Goal: Information Seeking & Learning: Learn about a topic

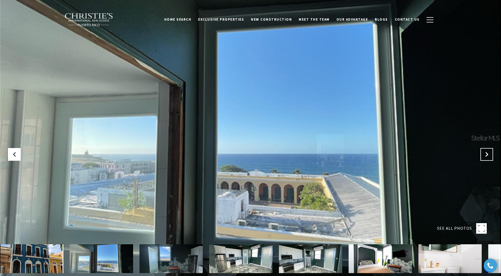
click at [490, 153] on button "Next Slide" at bounding box center [486, 154] width 13 height 13
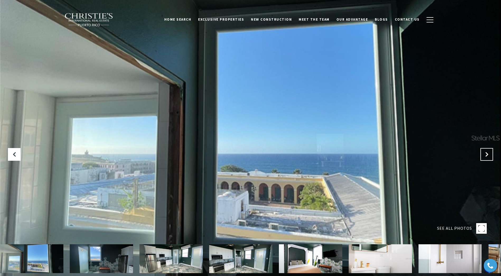
click at [490, 153] on button "Next Slide" at bounding box center [486, 154] width 13 height 13
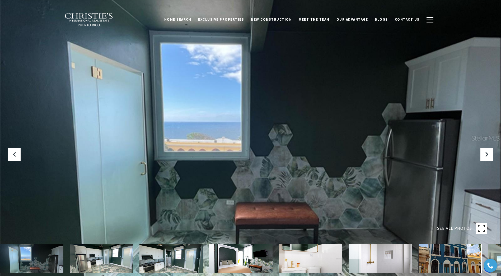
click at [482, 229] on rect at bounding box center [481, 228] width 11 height 11
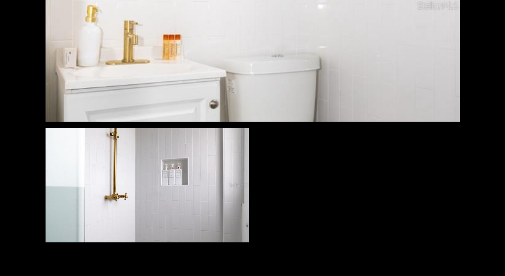
scroll to position [945, 0]
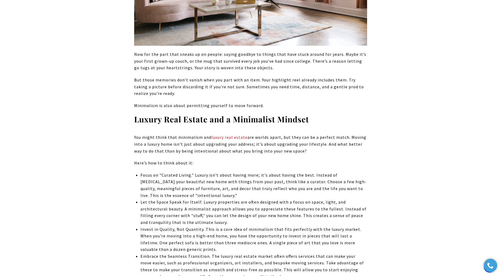
scroll to position [581, 0]
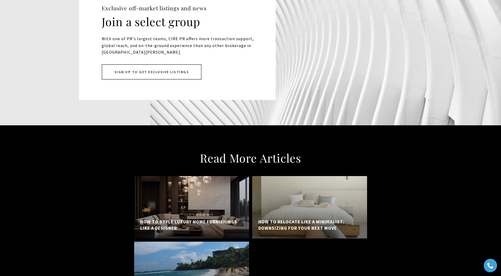
scroll to position [3777, 0]
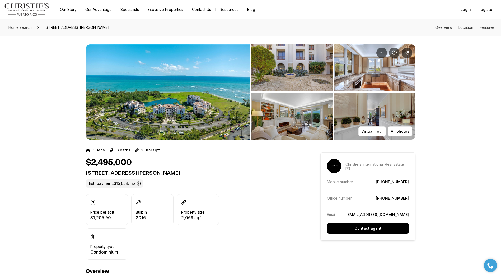
click at [152, 97] on img "View image gallery" at bounding box center [168, 91] width 164 height 95
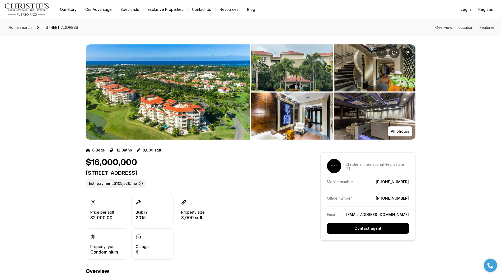
click at [166, 112] on img "View image gallery" at bounding box center [168, 91] width 164 height 95
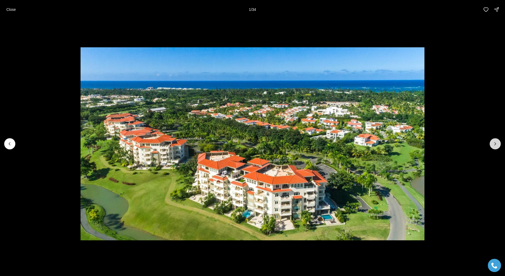
click at [496, 144] on icon "Next slide" at bounding box center [495, 143] width 5 height 5
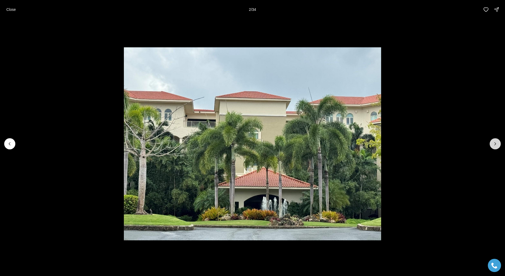
click at [496, 144] on icon "Next slide" at bounding box center [495, 143] width 5 height 5
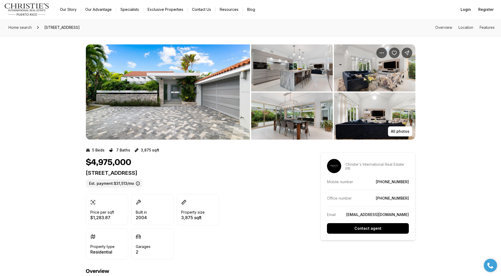
click at [206, 66] on img "View image gallery" at bounding box center [168, 91] width 164 height 95
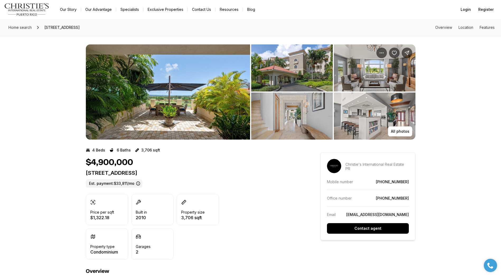
click at [200, 65] on img "View image gallery" at bounding box center [168, 91] width 164 height 95
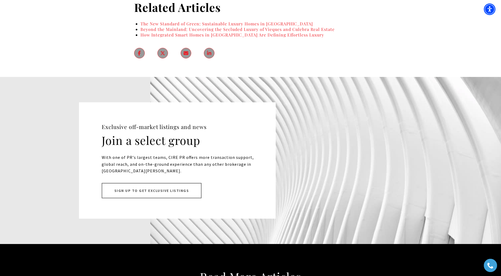
scroll to position [2430, 0]
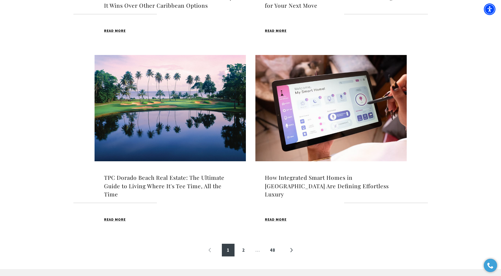
scroll to position [504, 0]
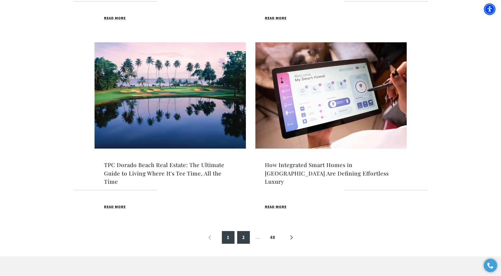
click at [244, 237] on link "2" at bounding box center [243, 237] width 13 height 13
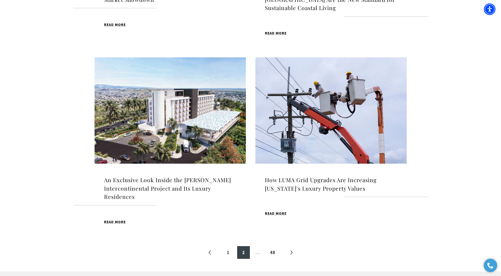
scroll to position [555, 0]
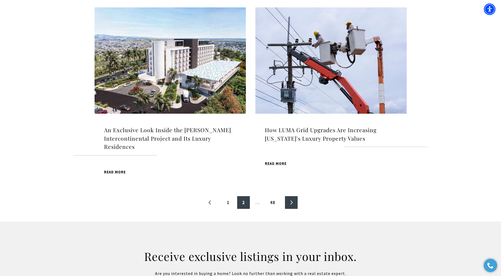
click at [295, 196] on link "»" at bounding box center [291, 202] width 13 height 13
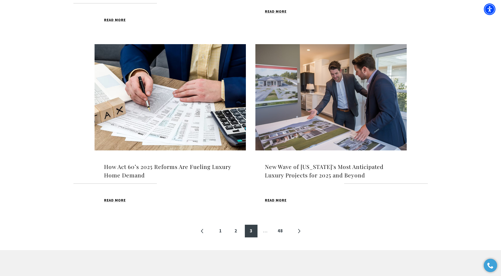
scroll to position [529, 0]
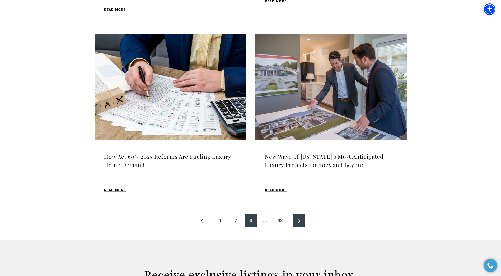
click at [300, 221] on link "»" at bounding box center [299, 220] width 13 height 13
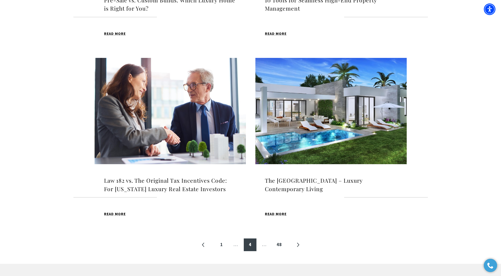
scroll to position [529, 0]
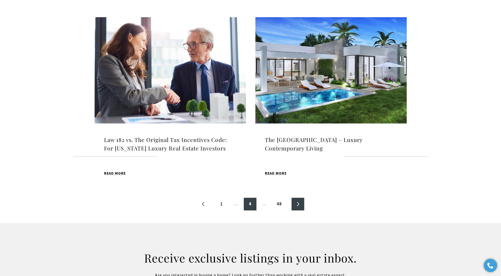
click at [299, 206] on link "»" at bounding box center [298, 204] width 13 height 13
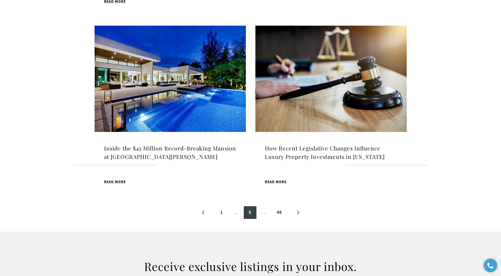
scroll to position [555, 0]
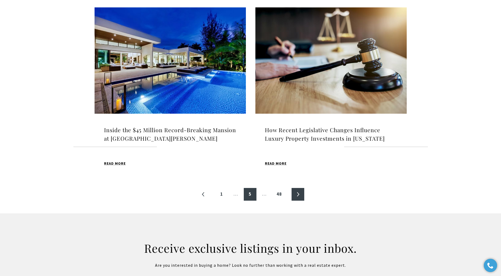
click at [296, 188] on link "»" at bounding box center [298, 194] width 13 height 13
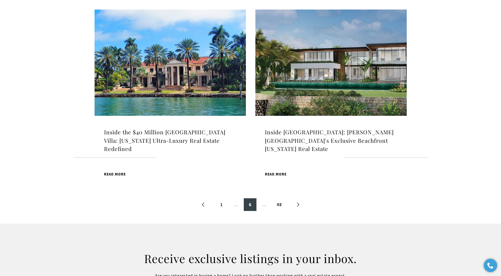
scroll to position [555, 0]
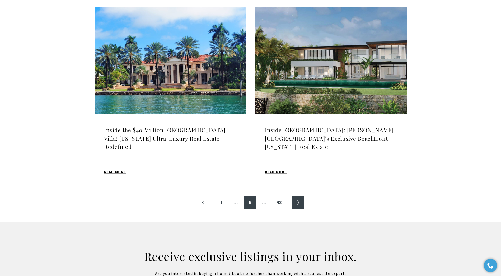
click at [301, 197] on link "»" at bounding box center [298, 202] width 13 height 13
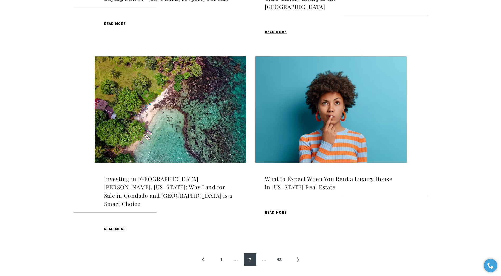
scroll to position [502, 0]
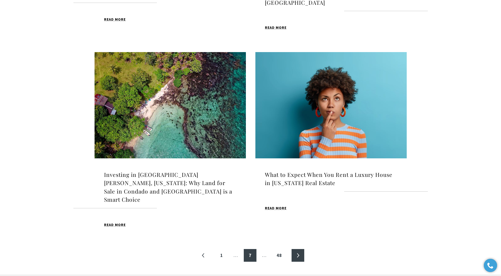
click at [301, 249] on link "»" at bounding box center [298, 255] width 13 height 13
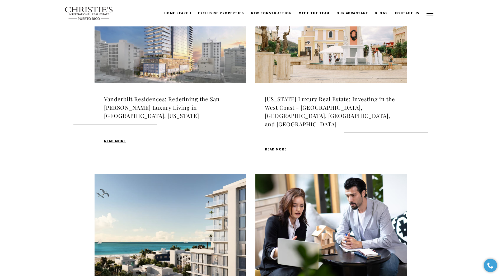
scroll to position [185, 0]
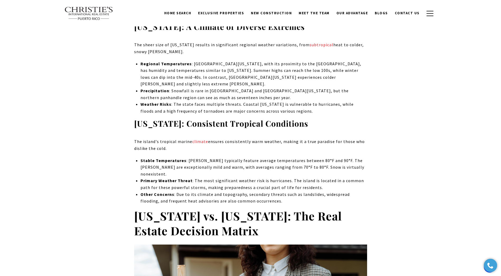
scroll to position [2140, 0]
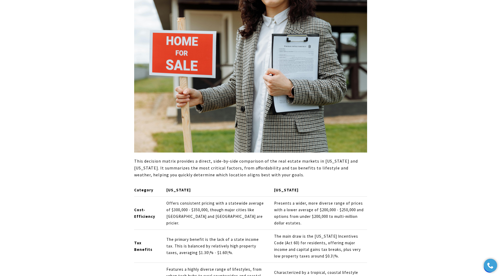
scroll to position [2430, 0]
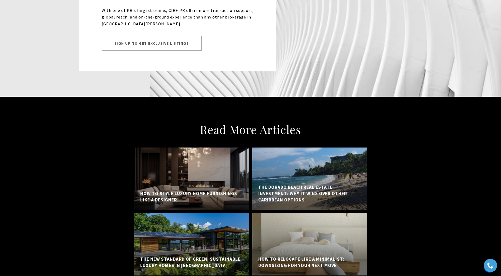
scroll to position [3302, 0]
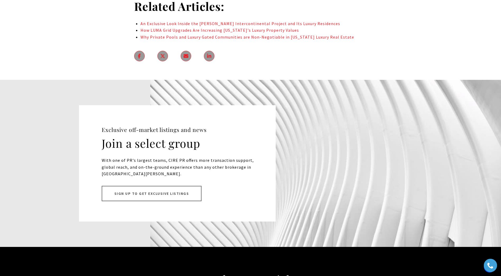
scroll to position [3275, 0]
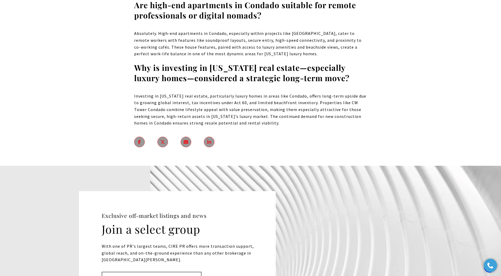
scroll to position [3117, 0]
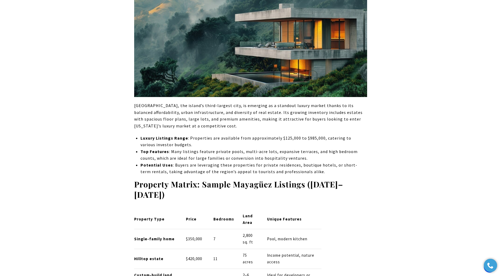
scroll to position [872, 0]
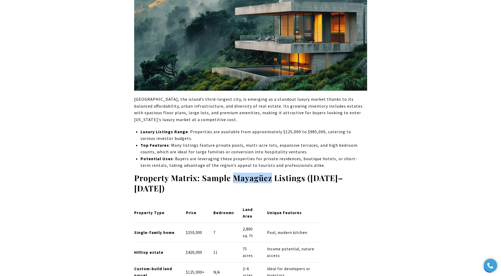
drag, startPoint x: 270, startPoint y: 136, endPoint x: 236, endPoint y: 130, distance: 34.5
click at [236, 172] on strong "Property Matrix: Sample Mayagüez Listings ([DATE]–[DATE])" at bounding box center [238, 182] width 209 height 21
drag, startPoint x: 236, startPoint y: 130, endPoint x: 236, endPoint y: 133, distance: 2.9
copy strong "Mayagüez"
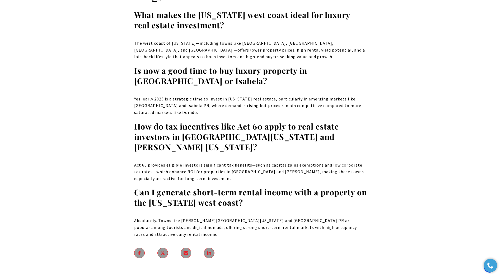
scroll to position [4491, 0]
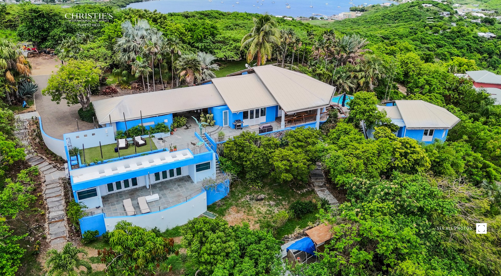
type input "**********"
type input "********"
type input "***"
type input "**********"
type input "**"
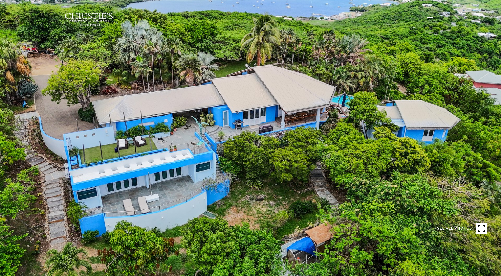
type input "********"
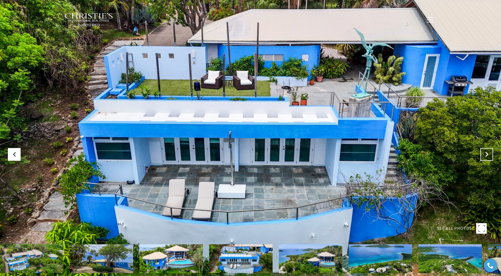
click at [484, 154] on icon "Next Slide" at bounding box center [486, 154] width 5 height 5
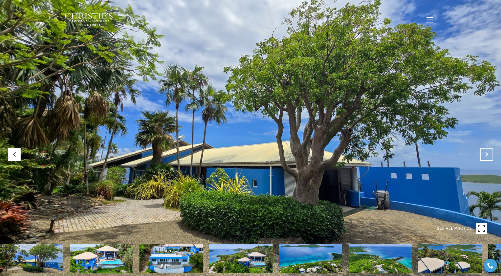
click at [484, 154] on icon "Next Slide" at bounding box center [486, 154] width 5 height 5
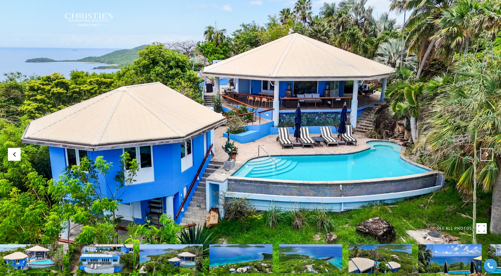
click at [484, 154] on icon "Next Slide" at bounding box center [486, 154] width 5 height 5
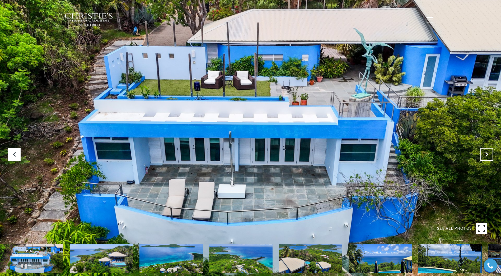
click at [484, 154] on icon "Next Slide" at bounding box center [486, 154] width 5 height 5
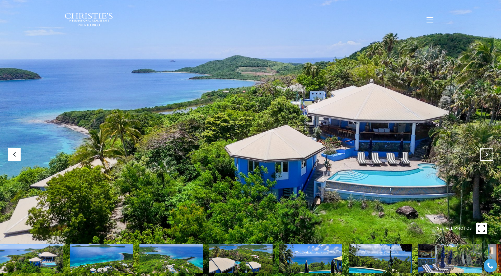
click at [484, 154] on icon "Next Slide" at bounding box center [486, 154] width 5 height 5
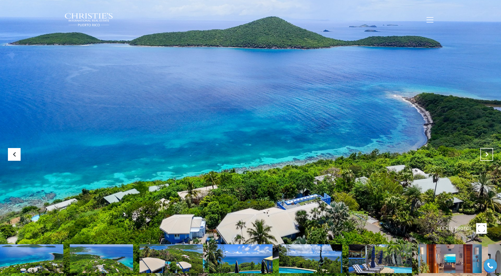
click at [484, 154] on icon "Next Slide" at bounding box center [486, 154] width 5 height 5
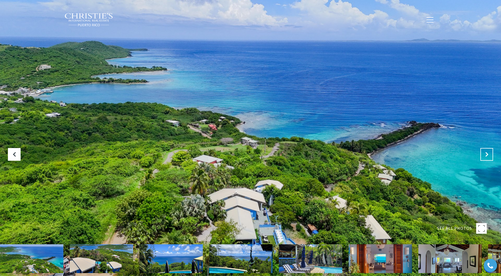
click at [484, 154] on icon "Next Slide" at bounding box center [486, 154] width 5 height 5
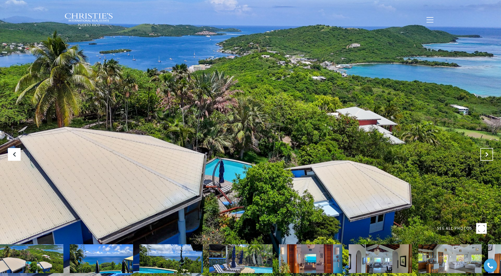
click at [484, 154] on icon "Next Slide" at bounding box center [486, 154] width 5 height 5
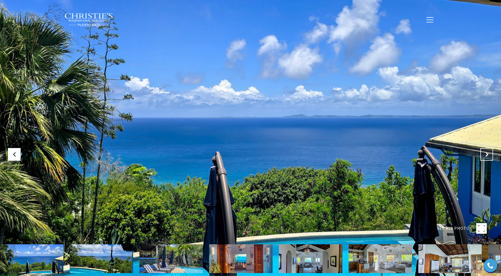
click at [484, 154] on icon "Next Slide" at bounding box center [486, 154] width 5 height 5
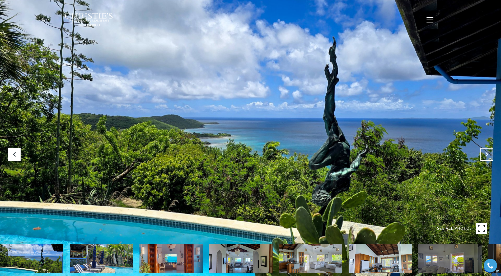
click at [484, 154] on icon "Next Slide" at bounding box center [486, 154] width 5 height 5
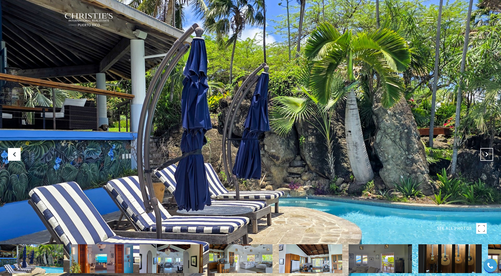
click at [484, 154] on icon "Next Slide" at bounding box center [486, 154] width 5 height 5
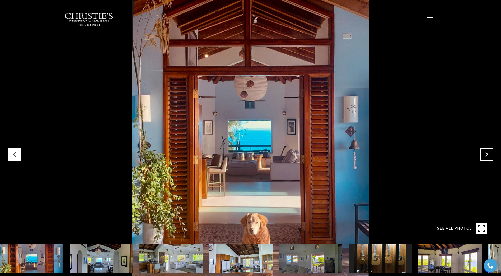
click at [484, 154] on icon "Next Slide" at bounding box center [486, 154] width 5 height 5
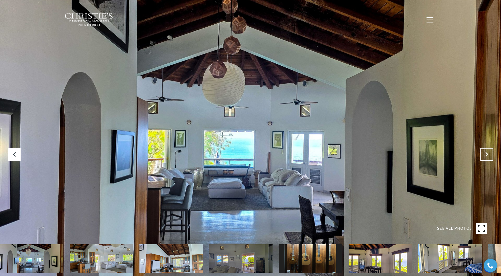
click at [484, 154] on icon "Next Slide" at bounding box center [486, 154] width 5 height 5
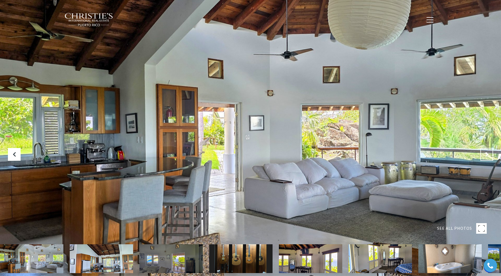
click at [484, 154] on icon "Next Slide" at bounding box center [486, 154] width 5 height 5
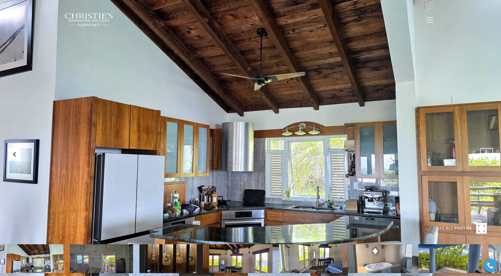
click at [484, 154] on icon "Next Slide" at bounding box center [486, 154] width 5 height 5
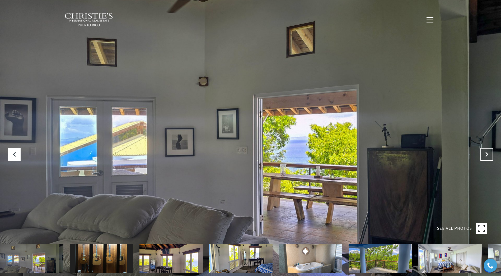
click at [484, 154] on icon "Next Slide" at bounding box center [486, 154] width 5 height 5
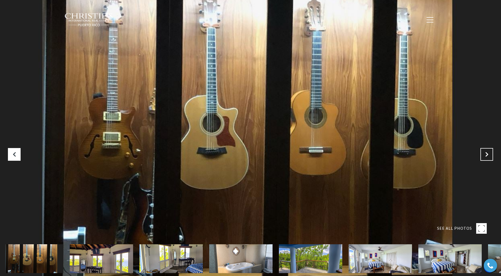
click at [484, 154] on icon "Next Slide" at bounding box center [486, 154] width 5 height 5
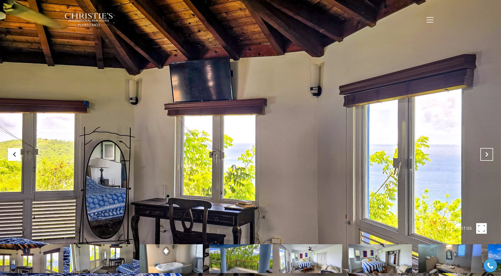
click at [484, 154] on icon "Next Slide" at bounding box center [486, 154] width 5 height 5
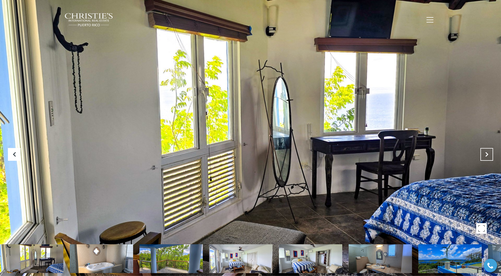
click at [484, 154] on icon "Next Slide" at bounding box center [486, 154] width 5 height 5
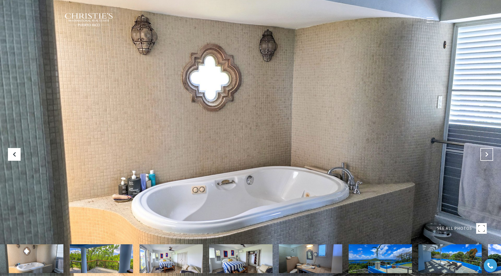
click at [484, 154] on icon "Next Slide" at bounding box center [486, 154] width 5 height 5
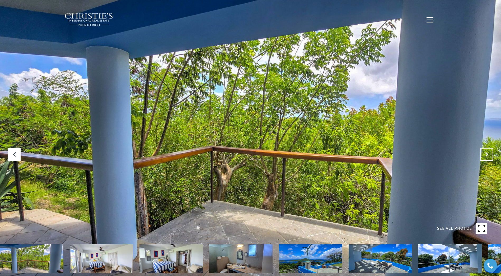
click at [484, 154] on icon "Next Slide" at bounding box center [486, 154] width 5 height 5
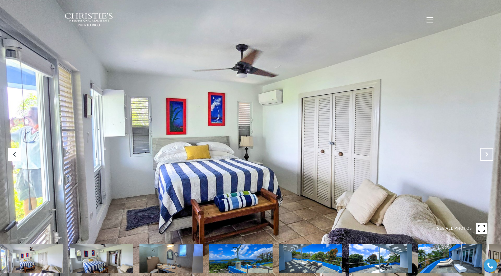
click at [484, 154] on icon "Next Slide" at bounding box center [486, 154] width 5 height 5
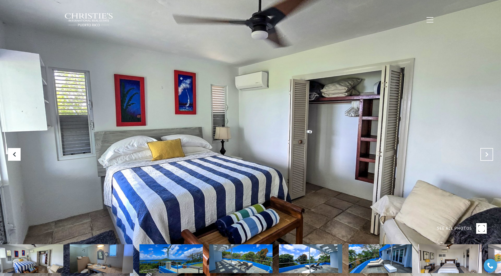
click at [484, 154] on icon "Next Slide" at bounding box center [486, 154] width 5 height 5
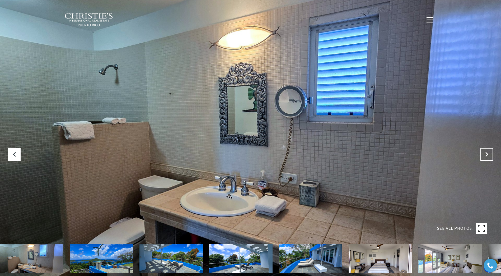
click at [484, 154] on icon "Next Slide" at bounding box center [486, 154] width 5 height 5
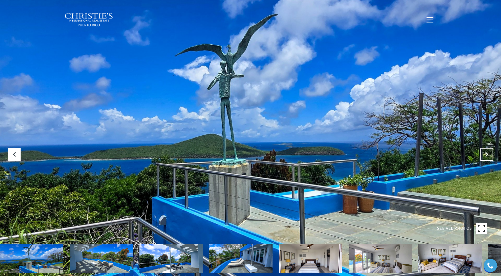
click at [483, 153] on button "Next Slide" at bounding box center [486, 154] width 13 height 13
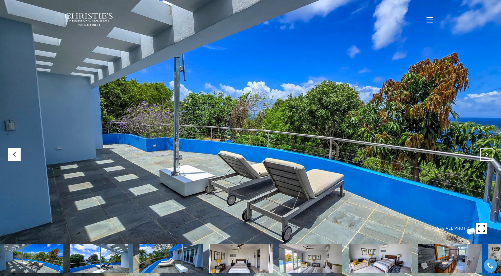
click at [483, 153] on button "Next Slide" at bounding box center [486, 154] width 13 height 13
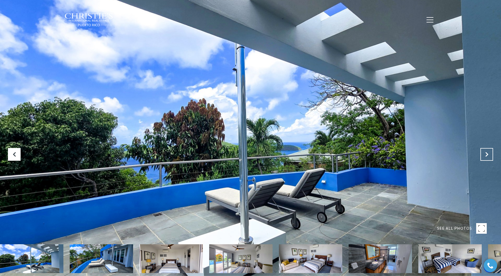
click at [483, 153] on button "Next Slide" at bounding box center [486, 154] width 13 height 13
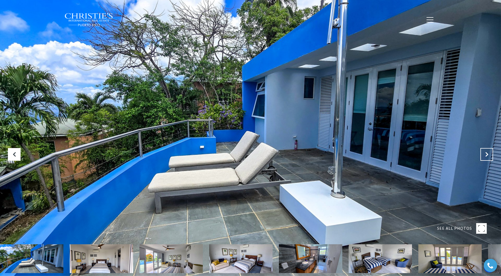
click at [482, 153] on button "Next Slide" at bounding box center [486, 154] width 13 height 13
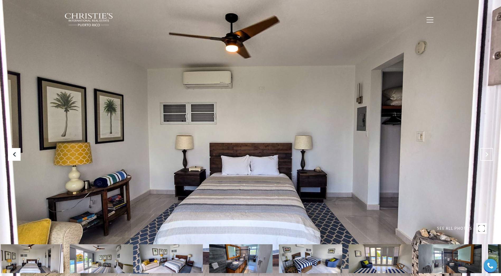
click at [482, 153] on button "Next Slide" at bounding box center [486, 154] width 13 height 13
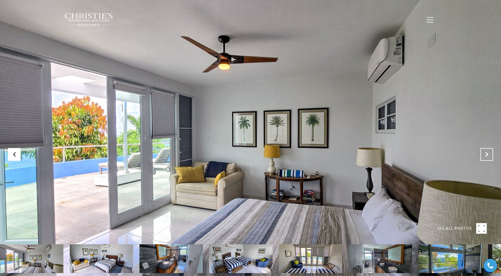
click at [482, 153] on button "Next Slide" at bounding box center [486, 154] width 13 height 13
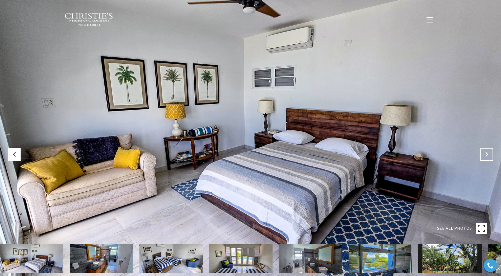
click at [481, 153] on button "Next Slide" at bounding box center [486, 154] width 13 height 13
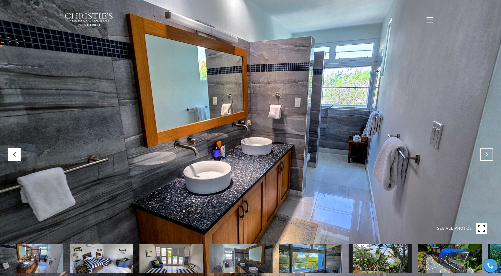
click at [481, 153] on button "Next Slide" at bounding box center [486, 154] width 13 height 13
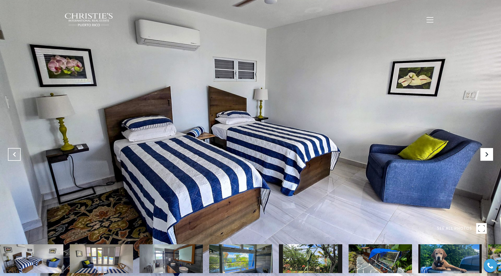
click at [18, 154] on button "Previous Slide" at bounding box center [14, 154] width 13 height 13
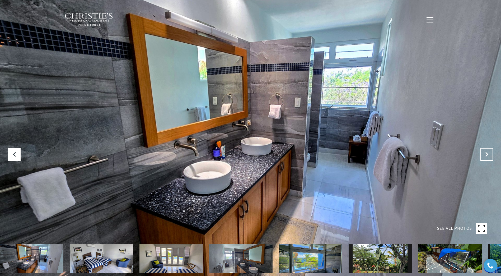
click at [487, 156] on icon "Next Slide" at bounding box center [486, 154] width 5 height 5
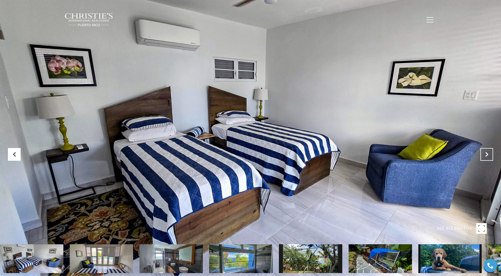
click at [487, 156] on icon "Next Slide" at bounding box center [486, 154] width 5 height 5
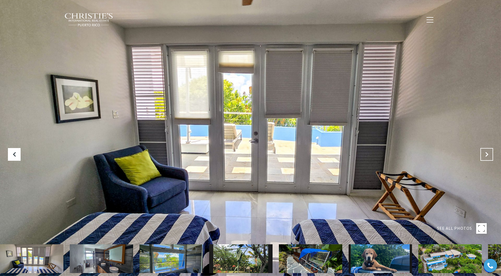
click at [487, 156] on icon "Next Slide" at bounding box center [486, 154] width 5 height 5
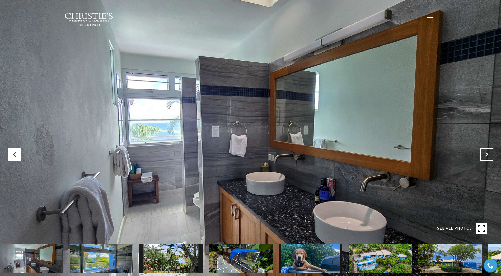
click at [487, 156] on icon "Next Slide" at bounding box center [486, 154] width 5 height 5
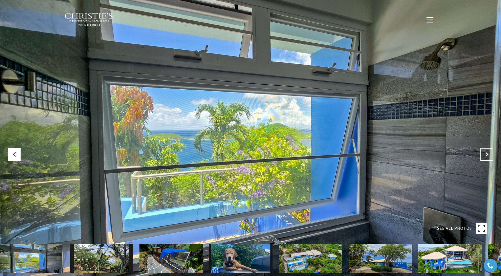
click at [487, 156] on icon "Next Slide" at bounding box center [486, 154] width 5 height 5
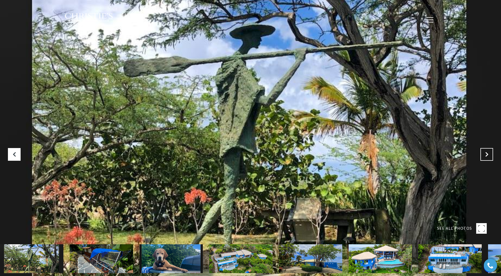
click at [487, 156] on icon "Next Slide" at bounding box center [486, 154] width 5 height 5
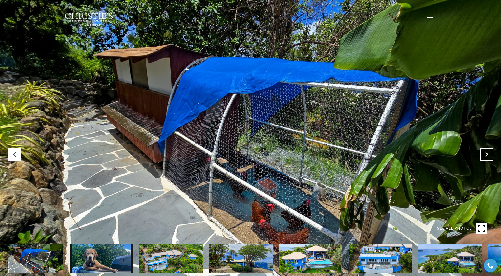
click at [487, 156] on icon "Next Slide" at bounding box center [486, 154] width 5 height 5
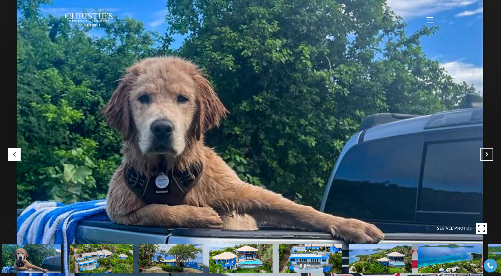
click at [487, 156] on icon "Next Slide" at bounding box center [486, 154] width 5 height 5
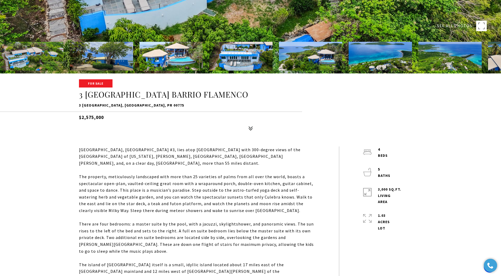
scroll to position [291, 0]
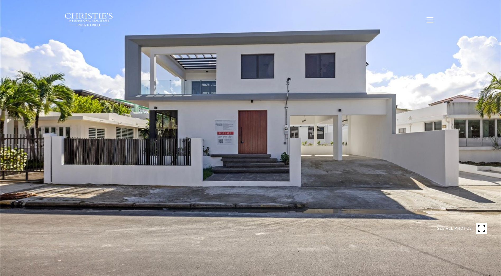
type input "**********"
type input "********"
type input "***"
type input "**********"
type input "**"
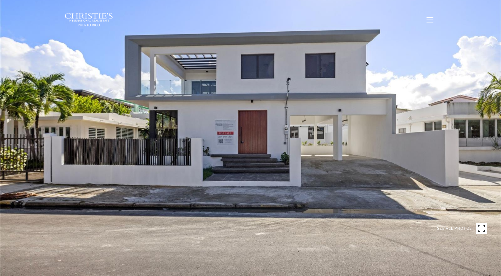
type input "**********"
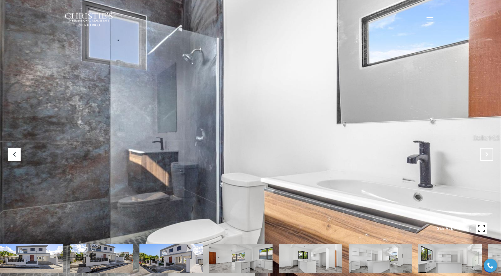
click at [490, 153] on button "Next Slide" at bounding box center [486, 154] width 13 height 13
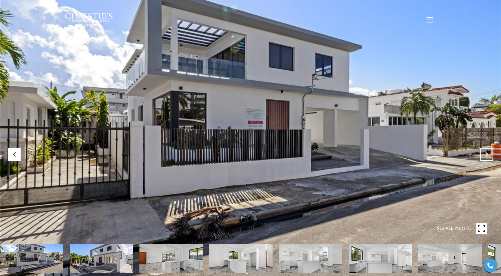
click at [490, 153] on button "Next Slide" at bounding box center [486, 154] width 13 height 13
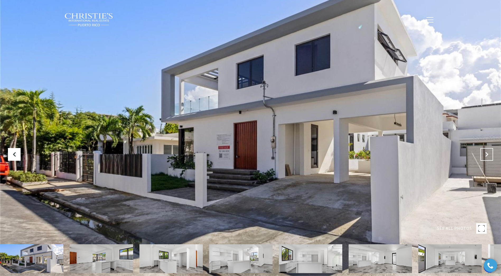
click at [490, 153] on button "Next Slide" at bounding box center [486, 154] width 13 height 13
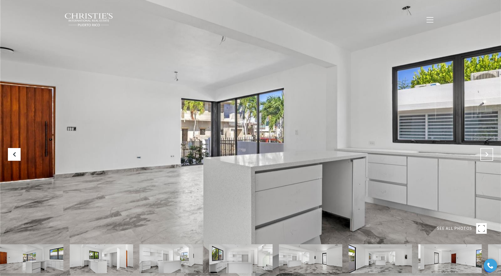
click at [490, 153] on button "Next Slide" at bounding box center [486, 154] width 13 height 13
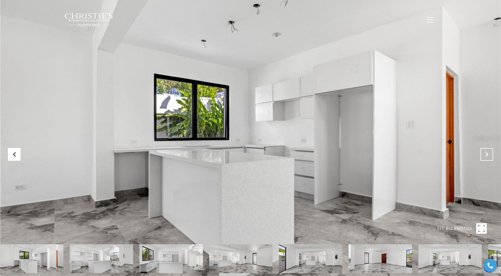
click at [490, 153] on button "Next Slide" at bounding box center [486, 154] width 13 height 13
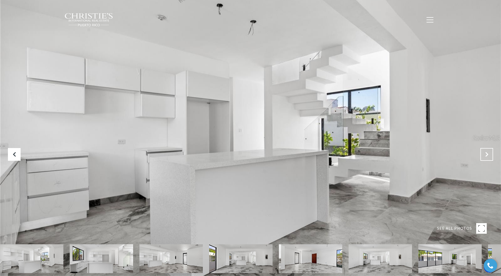
click at [490, 153] on button "Next Slide" at bounding box center [486, 154] width 13 height 13
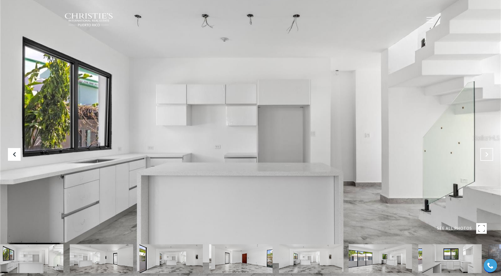
click at [490, 153] on button "Next Slide" at bounding box center [486, 154] width 13 height 13
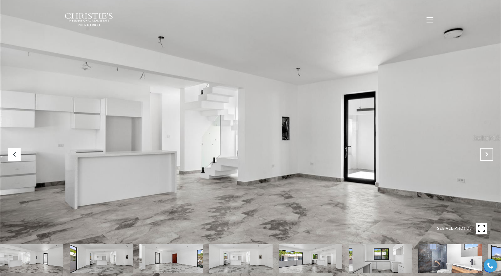
click at [490, 153] on button "Next Slide" at bounding box center [486, 154] width 13 height 13
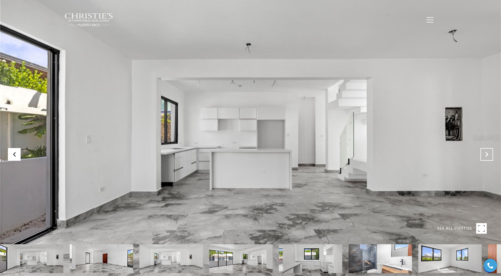
click at [490, 153] on button "Next Slide" at bounding box center [486, 154] width 13 height 13
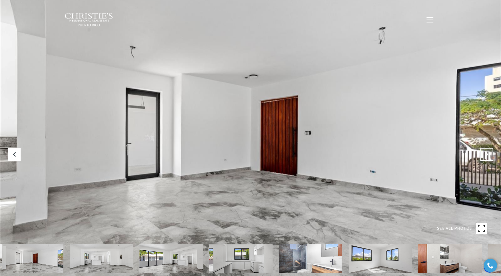
click at [490, 153] on button "Next Slide" at bounding box center [486, 154] width 13 height 13
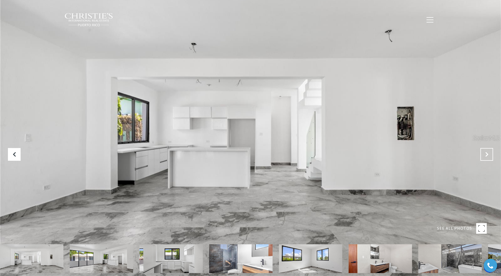
click at [490, 153] on button "Next Slide" at bounding box center [486, 154] width 13 height 13
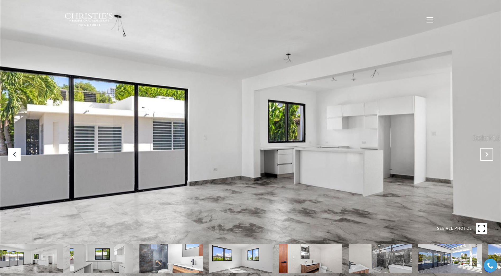
click at [490, 153] on button "Next Slide" at bounding box center [486, 154] width 13 height 13
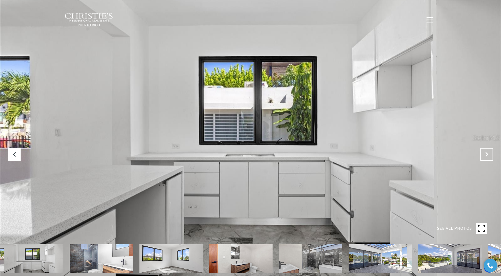
click at [490, 153] on button "Next Slide" at bounding box center [486, 154] width 13 height 13
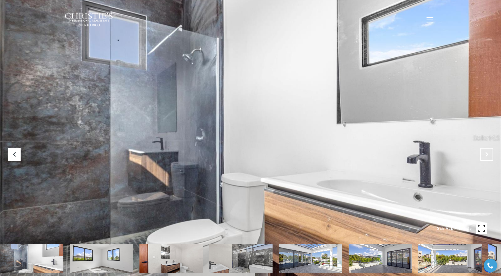
click at [490, 153] on button "Next Slide" at bounding box center [486, 154] width 13 height 13
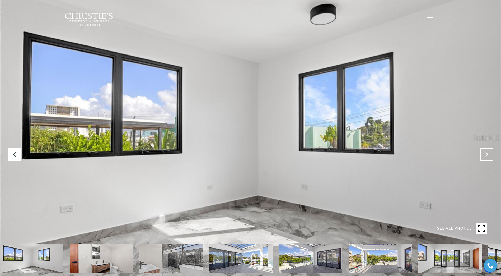
click at [490, 153] on button "Next Slide" at bounding box center [486, 154] width 13 height 13
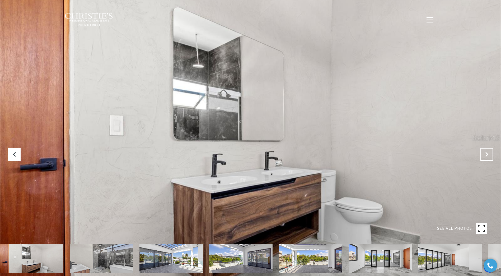
click at [490, 153] on button "Next Slide" at bounding box center [486, 154] width 13 height 13
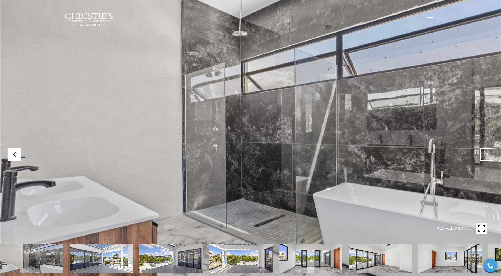
click at [490, 153] on button "Next Slide" at bounding box center [486, 154] width 13 height 13
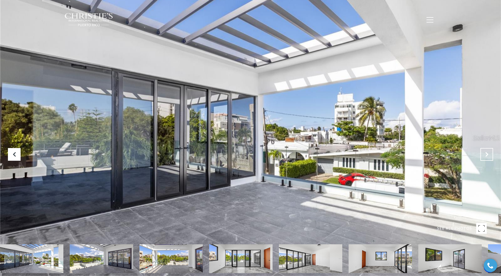
click at [490, 153] on button "Next Slide" at bounding box center [486, 154] width 13 height 13
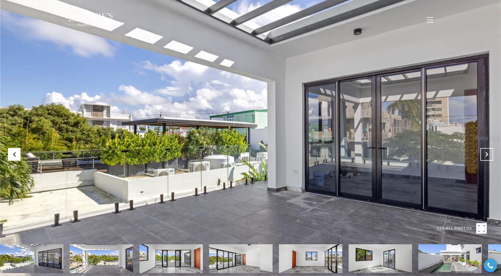
click at [490, 153] on button "Next Slide" at bounding box center [486, 154] width 13 height 13
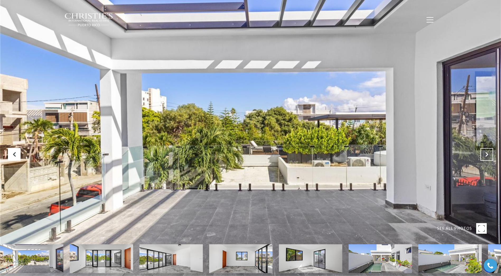
click at [490, 153] on button "Next Slide" at bounding box center [486, 154] width 13 height 13
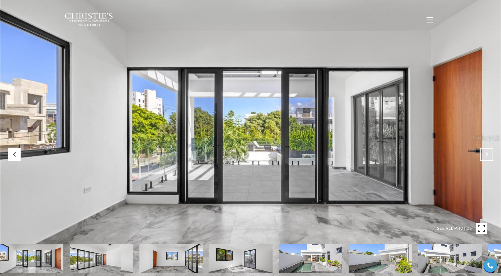
click at [490, 153] on button "Next Slide" at bounding box center [486, 154] width 13 height 13
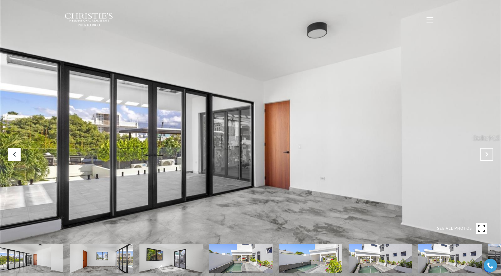
click at [490, 153] on button "Next Slide" at bounding box center [486, 154] width 13 height 13
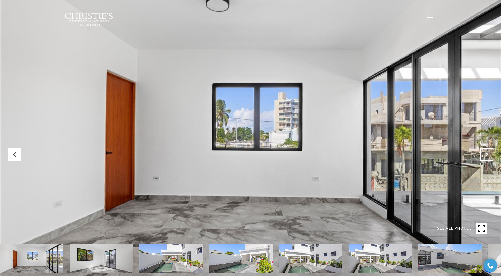
click at [490, 153] on button "Next Slide" at bounding box center [486, 154] width 13 height 13
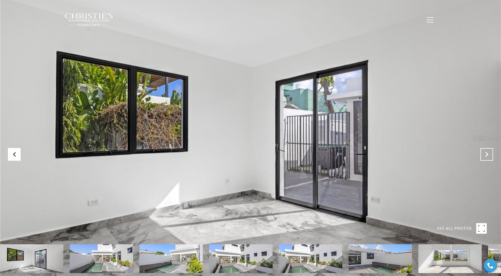
click at [490, 153] on button "Next Slide" at bounding box center [486, 154] width 13 height 13
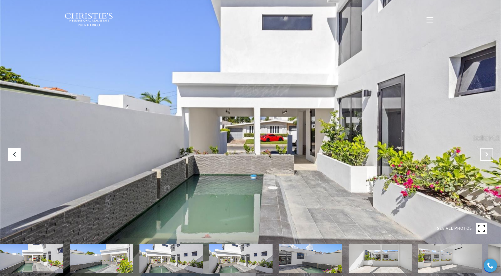
click at [490, 153] on button "Next Slide" at bounding box center [486, 154] width 13 height 13
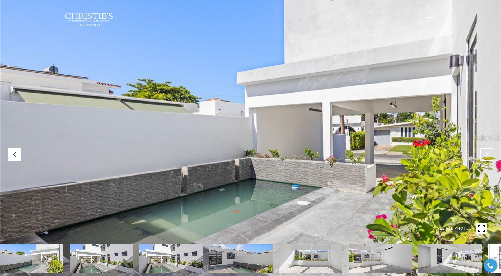
click at [490, 153] on button "Next Slide" at bounding box center [486, 154] width 13 height 13
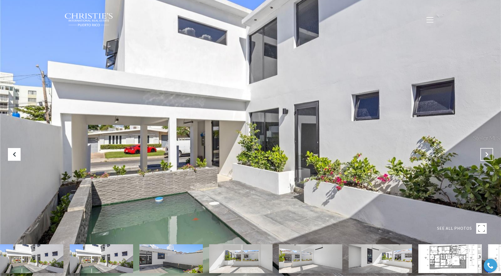
click at [490, 153] on button "Next Slide" at bounding box center [486, 154] width 13 height 13
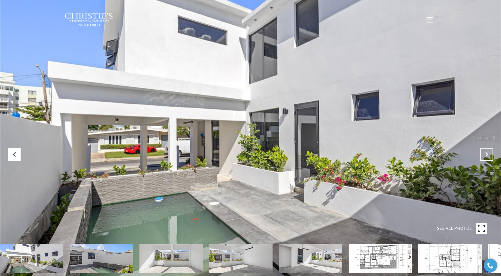
click at [490, 153] on button "Next Slide" at bounding box center [486, 154] width 13 height 13
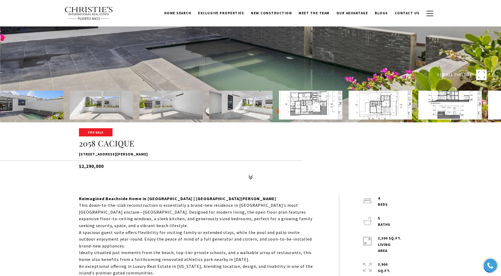
scroll to position [158, 0]
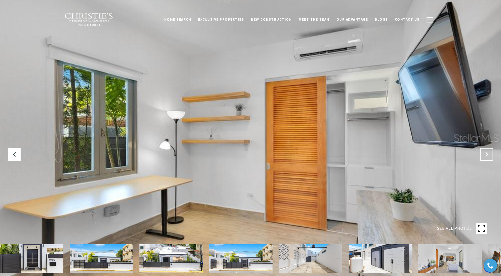
click at [487, 157] on button "Next Slide" at bounding box center [486, 154] width 13 height 13
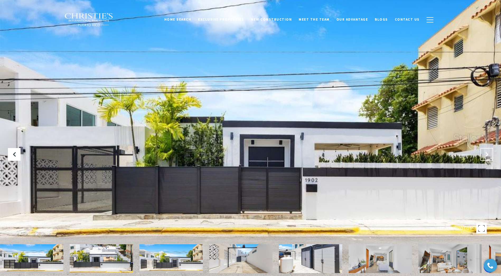
click at [488, 155] on icon "Next Slide" at bounding box center [486, 154] width 5 height 5
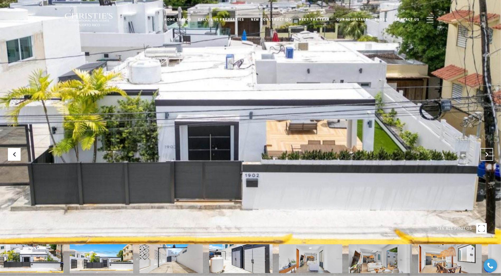
click at [488, 155] on icon "Next Slide" at bounding box center [486, 154] width 5 height 5
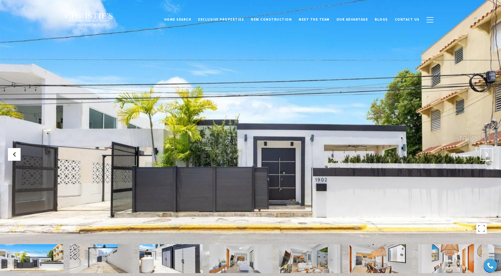
click at [488, 155] on icon "Next Slide" at bounding box center [486, 154] width 5 height 5
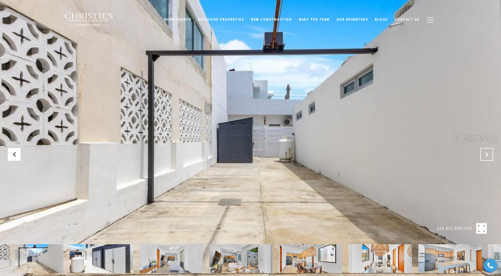
click at [488, 155] on icon "Next Slide" at bounding box center [486, 154] width 5 height 5
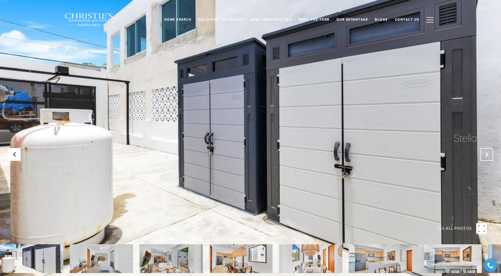
click at [488, 155] on icon "Next Slide" at bounding box center [486, 154] width 5 height 5
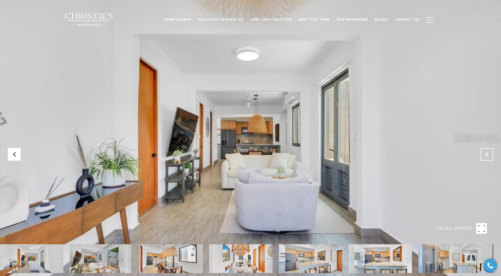
click at [488, 155] on icon "Next Slide" at bounding box center [486, 154] width 5 height 5
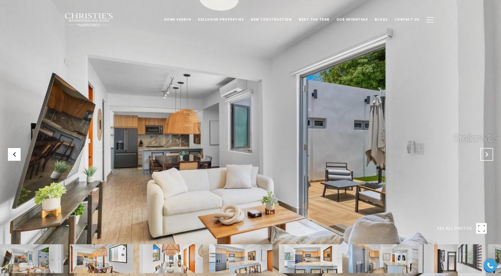
click at [487, 155] on icon "Next Slide" at bounding box center [486, 154] width 5 height 5
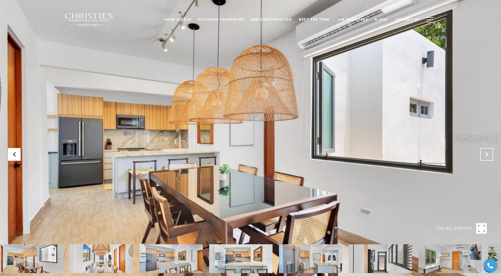
click at [487, 155] on icon "Next Slide" at bounding box center [486, 154] width 5 height 5
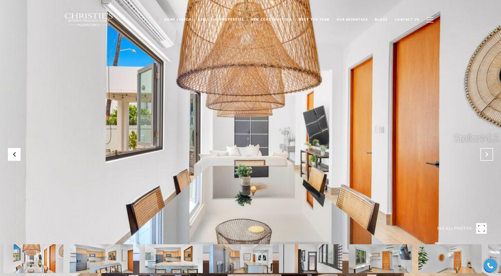
click at [487, 155] on icon "Next Slide" at bounding box center [486, 154] width 5 height 5
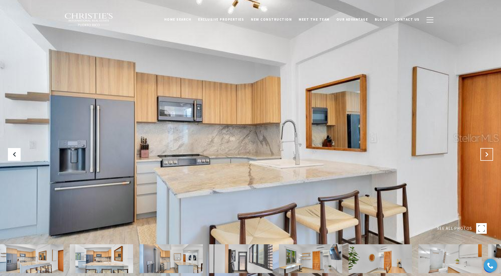
click at [487, 155] on icon "Next Slide" at bounding box center [486, 154] width 5 height 5
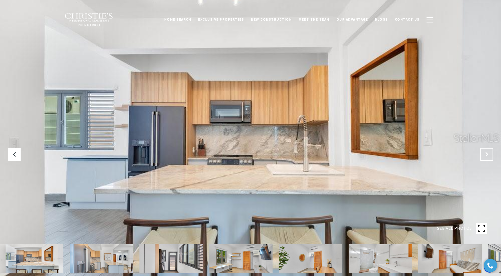
click at [487, 155] on icon "Next Slide" at bounding box center [486, 154] width 5 height 5
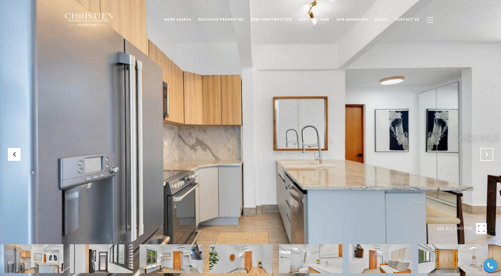
click at [487, 155] on icon "Next Slide" at bounding box center [486, 154] width 5 height 5
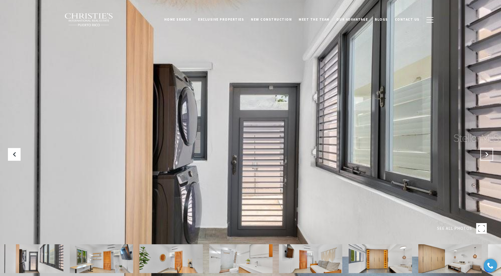
click at [489, 154] on icon "Next Slide" at bounding box center [486, 154] width 5 height 5
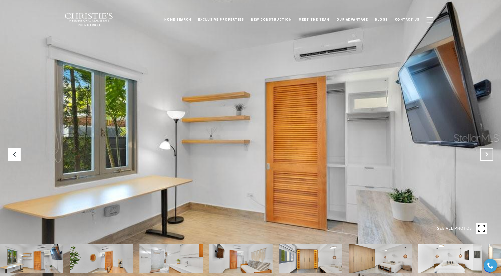
click at [489, 154] on icon "Next Slide" at bounding box center [486, 154] width 5 height 5
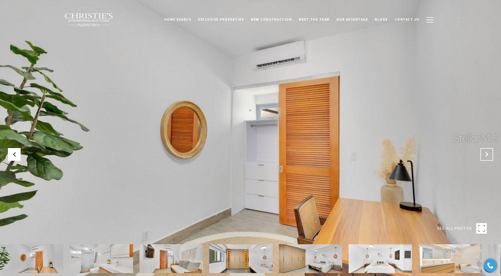
click at [489, 154] on icon "Next Slide" at bounding box center [486, 154] width 5 height 5
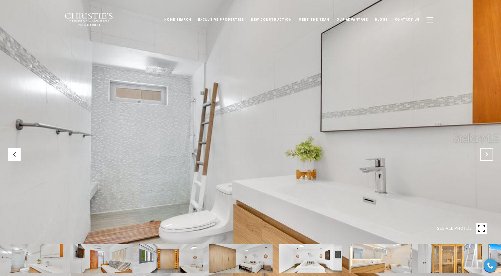
click at [483, 155] on button "Next Slide" at bounding box center [486, 154] width 13 height 13
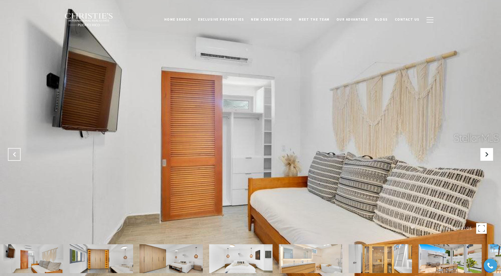
click at [14, 154] on icon "Previous Slide" at bounding box center [14, 154] width 5 height 5
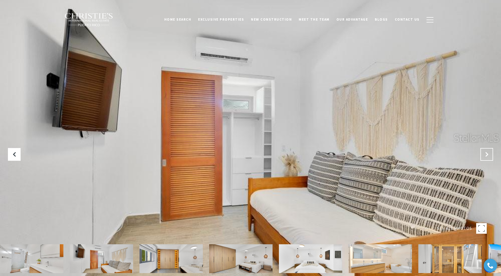
click at [486, 154] on icon "Next Slide" at bounding box center [486, 154] width 5 height 5
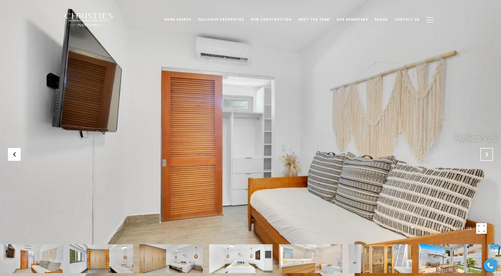
click at [486, 154] on icon "Next Slide" at bounding box center [486, 154] width 5 height 5
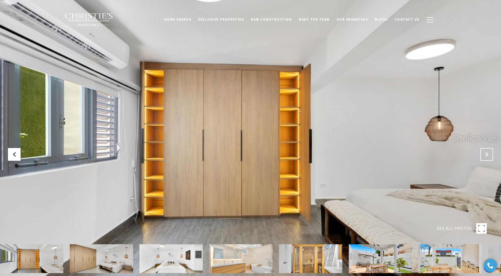
click at [486, 154] on icon "Next Slide" at bounding box center [486, 154] width 5 height 5
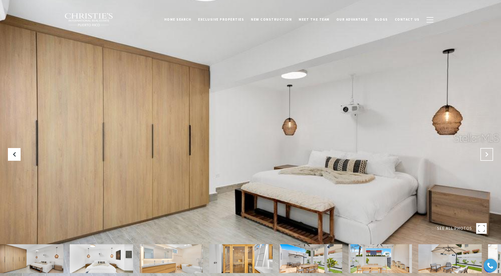
click at [486, 154] on icon "Next Slide" at bounding box center [486, 154] width 5 height 5
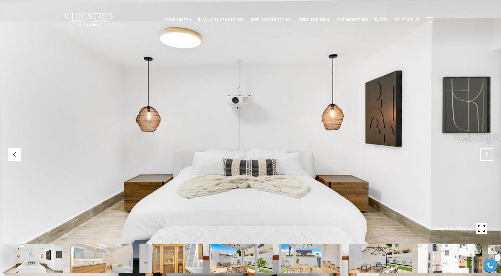
click at [486, 154] on icon "Next Slide" at bounding box center [486, 154] width 5 height 5
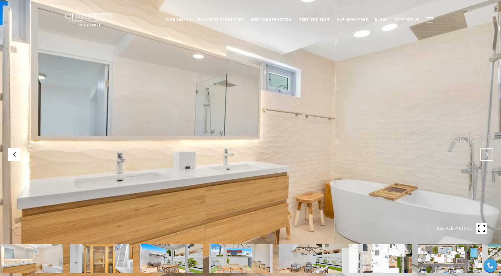
click at [486, 154] on icon "Next Slide" at bounding box center [486, 154] width 5 height 5
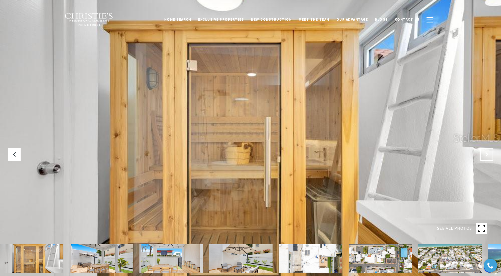
click at [486, 154] on icon "Next Slide" at bounding box center [486, 154] width 5 height 5
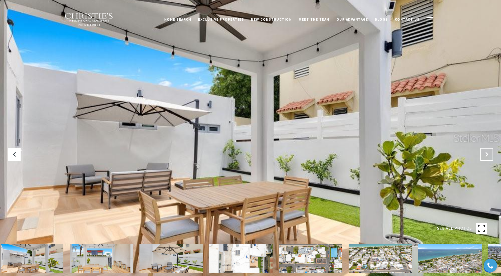
click at [486, 154] on icon "Next Slide" at bounding box center [486, 154] width 5 height 5
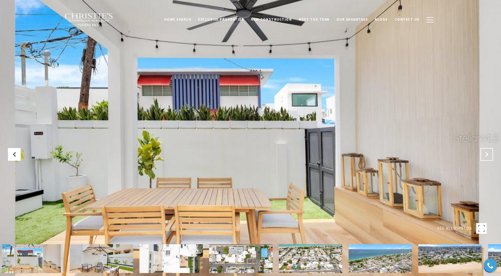
click at [486, 154] on icon "Next Slide" at bounding box center [486, 154] width 5 height 5
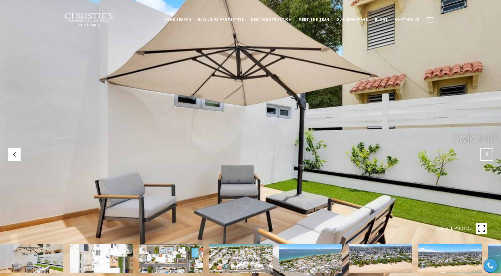
click at [486, 154] on icon "Next Slide" at bounding box center [486, 154] width 5 height 5
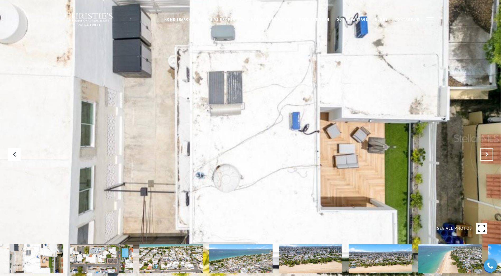
click at [486, 154] on icon "Next Slide" at bounding box center [486, 154] width 5 height 5
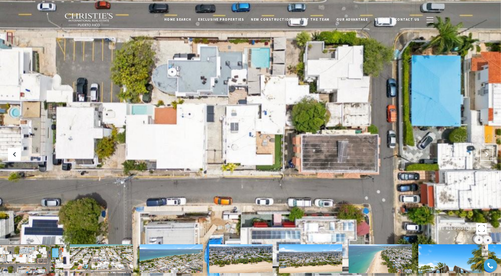
click at [486, 154] on icon "Next Slide" at bounding box center [486, 154] width 5 height 5
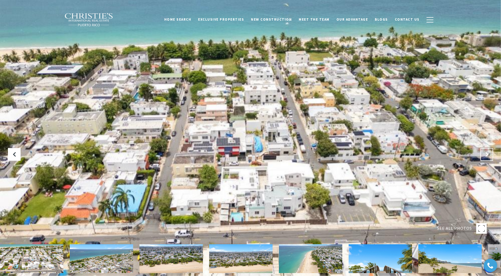
click at [486, 154] on icon "Next Slide" at bounding box center [486, 154] width 5 height 5
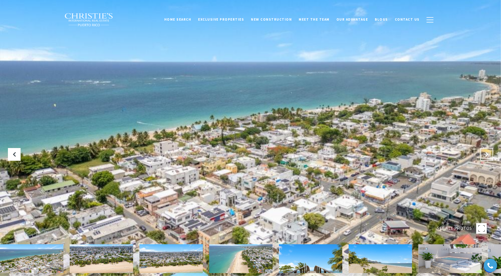
click at [486, 154] on icon "Next Slide" at bounding box center [486, 154] width 5 height 5
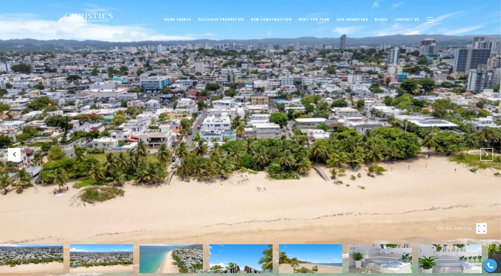
click at [486, 154] on icon "Next Slide" at bounding box center [486, 154] width 5 height 5
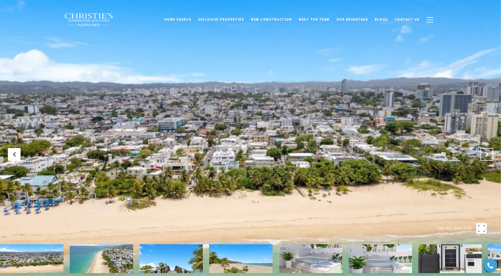
click at [486, 154] on icon "Next Slide" at bounding box center [486, 154] width 5 height 5
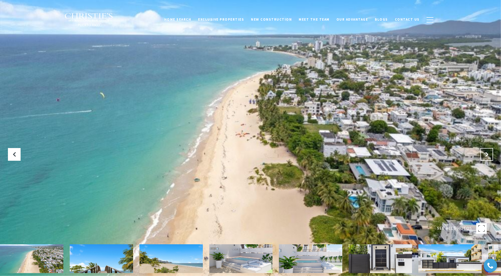
click at [486, 154] on icon "Next Slide" at bounding box center [486, 154] width 5 height 5
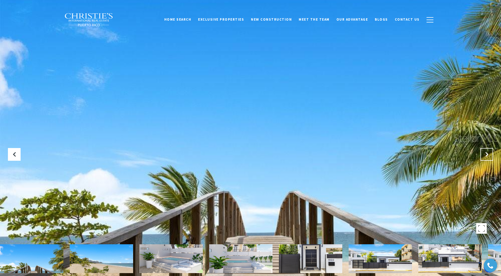
click at [485, 156] on icon "Next Slide" at bounding box center [486, 154] width 5 height 5
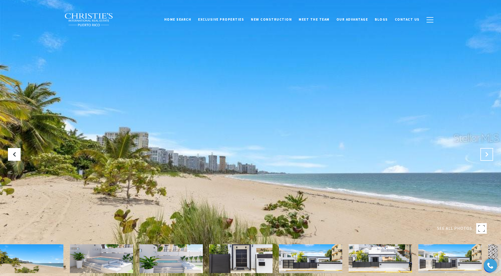
click at [485, 156] on icon "Next Slide" at bounding box center [486, 154] width 5 height 5
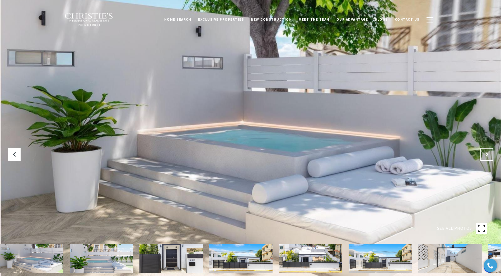
click at [485, 156] on icon "Next Slide" at bounding box center [486, 154] width 5 height 5
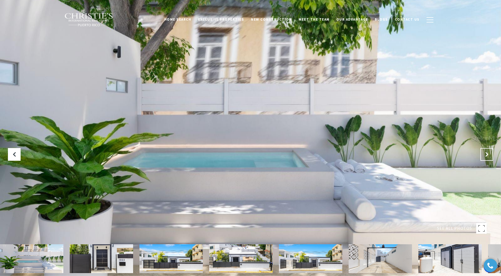
click at [485, 156] on icon "Next Slide" at bounding box center [486, 154] width 5 height 5
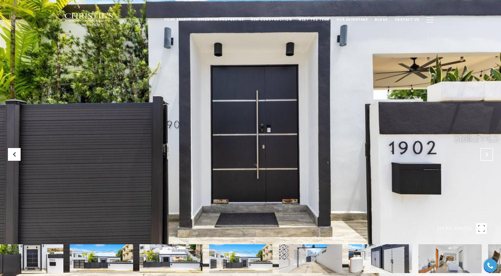
click at [485, 156] on icon "Next Slide" at bounding box center [486, 154] width 5 height 5
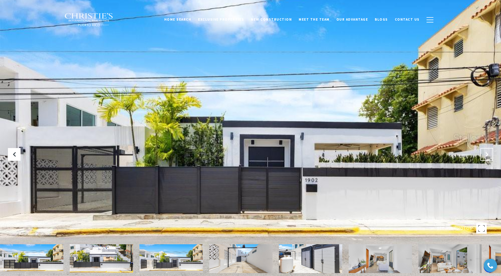
click at [485, 156] on icon "Next Slide" at bounding box center [486, 154] width 5 height 5
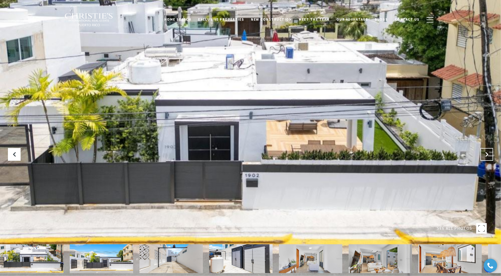
click at [485, 156] on icon "Next Slide" at bounding box center [486, 154] width 5 height 5
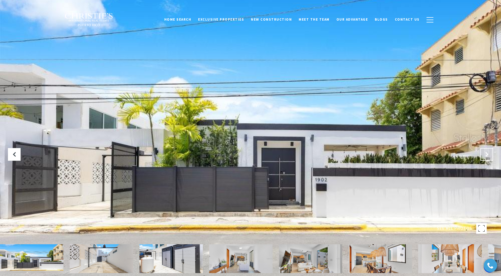
click at [485, 156] on icon "Next Slide" at bounding box center [486, 154] width 5 height 5
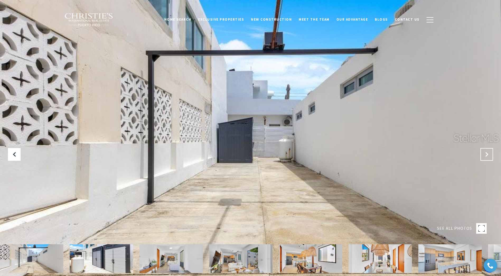
click at [485, 156] on icon "Next Slide" at bounding box center [486, 154] width 5 height 5
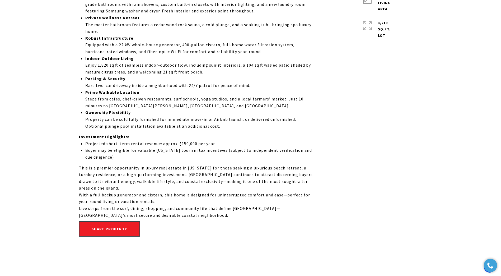
scroll to position [396, 0]
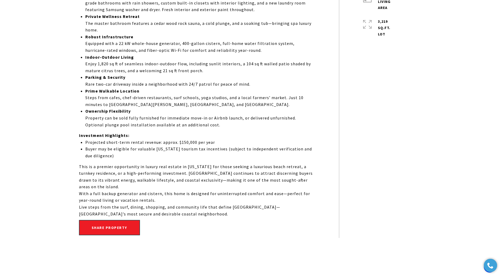
click at [417, 138] on div "4 beds 2 baths 1,800 Sq.Ft. LIVING AREA 3,219 Sq.Ft. lot" at bounding box center [380, 95] width 83 height 286
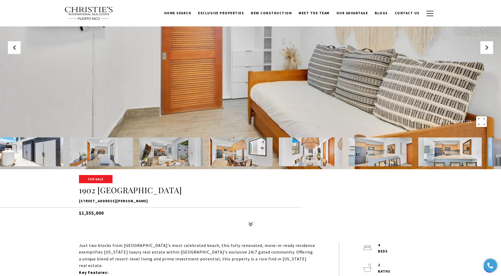
scroll to position [0, 0]
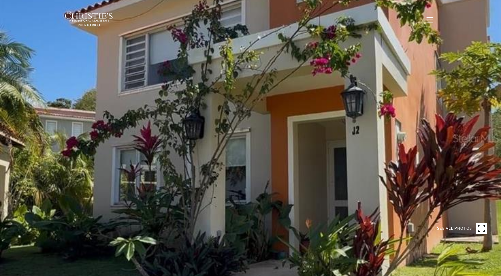
type input "********"
type input "***"
type input "**********"
type input "**"
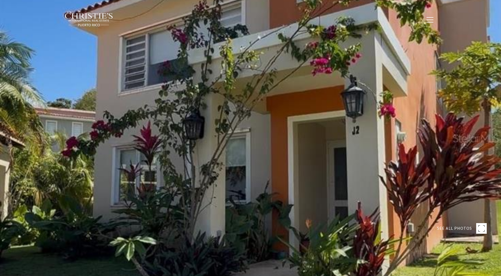
type input "**********"
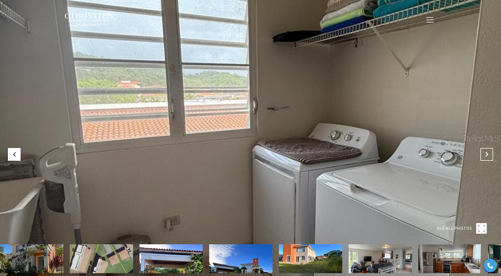
click at [489, 155] on icon "Next Slide" at bounding box center [486, 154] width 5 height 5
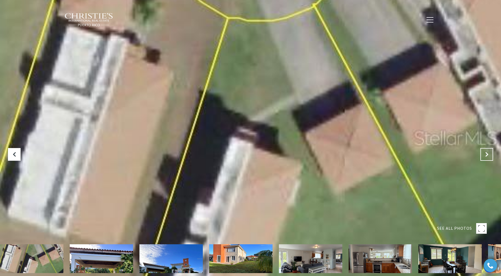
click at [489, 155] on icon "Next Slide" at bounding box center [486, 154] width 5 height 5
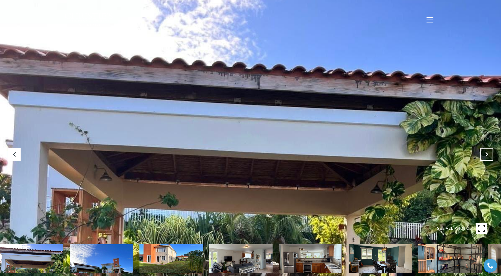
click at [489, 155] on icon "Next Slide" at bounding box center [486, 154] width 5 height 5
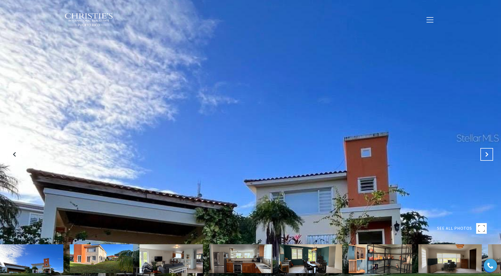
click at [489, 155] on icon "Next Slide" at bounding box center [486, 154] width 5 height 5
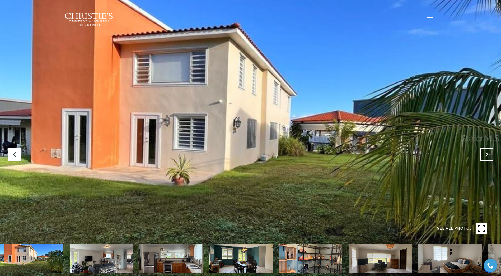
click at [489, 155] on icon "Next Slide" at bounding box center [486, 154] width 5 height 5
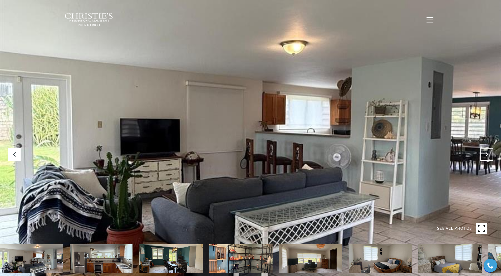
click at [489, 155] on icon "Next Slide" at bounding box center [486, 154] width 5 height 5
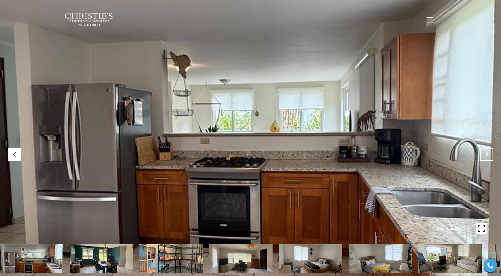
click at [489, 155] on icon "Next Slide" at bounding box center [486, 154] width 5 height 5
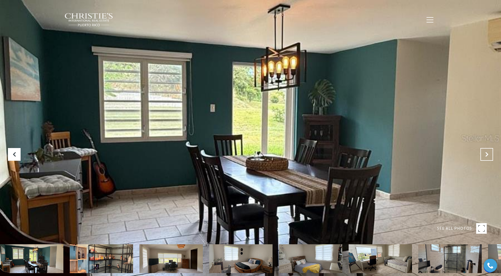
click at [489, 155] on icon "Next Slide" at bounding box center [486, 154] width 5 height 5
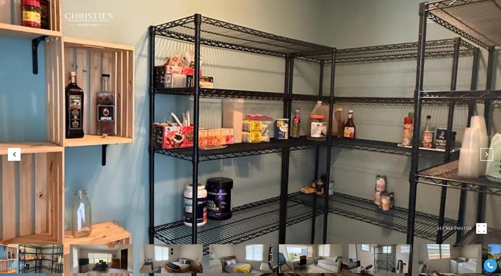
click at [489, 155] on icon "Next Slide" at bounding box center [486, 154] width 5 height 5
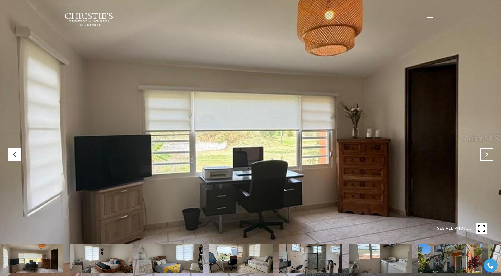
click at [489, 155] on icon "Next Slide" at bounding box center [486, 154] width 5 height 5
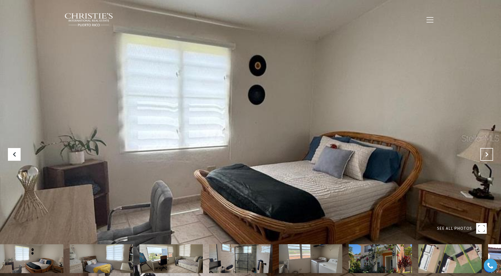
click at [489, 155] on icon "Next Slide" at bounding box center [486, 154] width 5 height 5
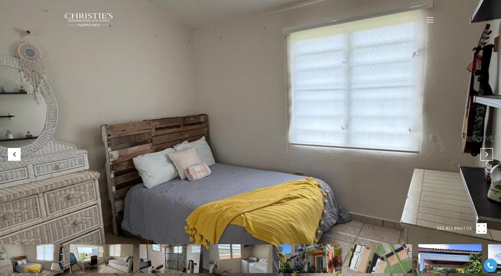
click at [489, 155] on icon "Next Slide" at bounding box center [486, 154] width 5 height 5
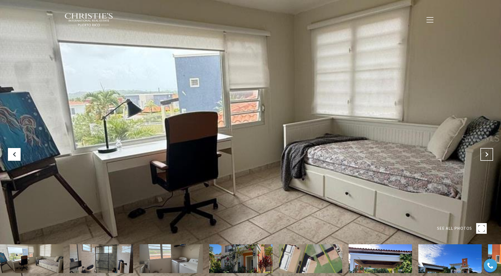
click at [489, 155] on icon "Next Slide" at bounding box center [486, 154] width 5 height 5
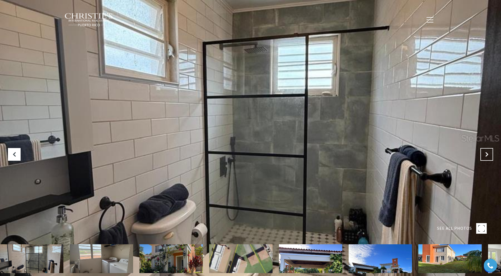
click at [489, 155] on icon "Next Slide" at bounding box center [486, 154] width 5 height 5
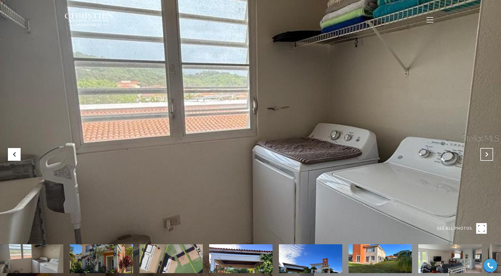
click at [489, 155] on icon "Next Slide" at bounding box center [486, 154] width 5 height 5
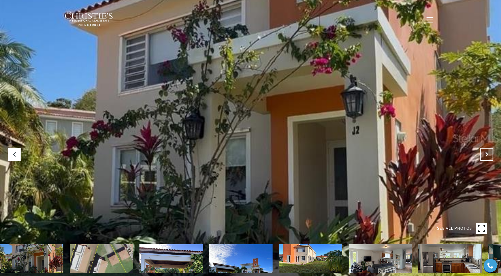
click at [489, 155] on icon "Next Slide" at bounding box center [486, 154] width 5 height 5
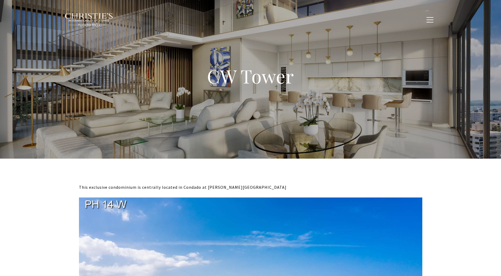
type input "**********"
type input "*********"
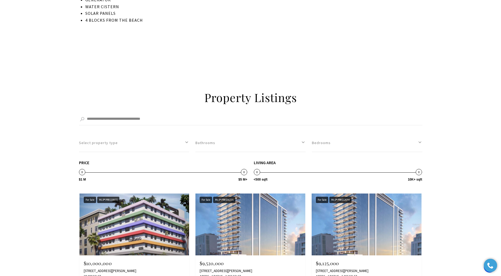
scroll to position [581, 0]
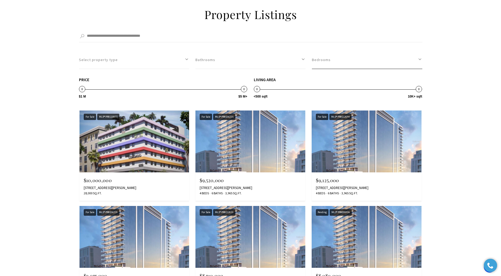
click at [355, 60] on button "Bedrooms" at bounding box center [367, 60] width 110 height 18
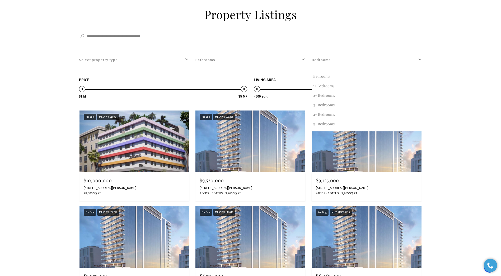
click at [324, 95] on button "2+ Bedrooms" at bounding box center [367, 96] width 110 height 10
select select "*"
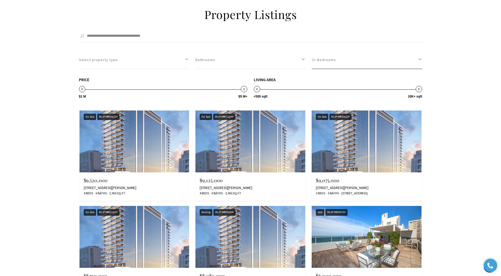
click at [404, 57] on button "2+ Bedrooms" at bounding box center [367, 60] width 110 height 18
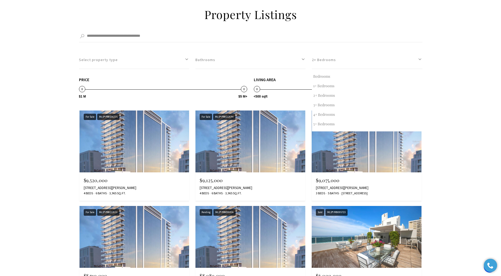
click at [438, 69] on div "**********" at bounding box center [250, 249] width 501 height 538
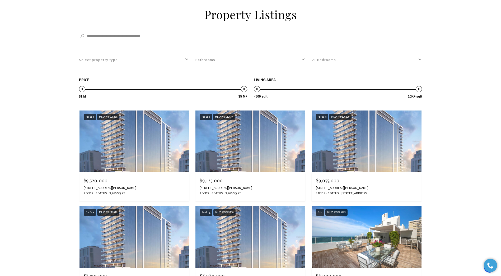
click at [295, 58] on button "Bathrooms" at bounding box center [250, 60] width 110 height 18
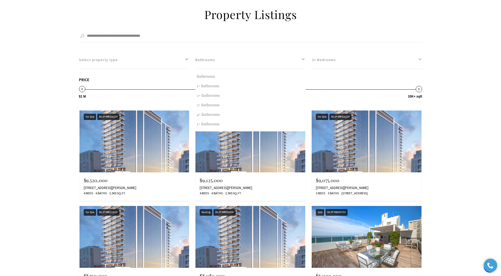
click at [201, 96] on button "2+ Bathrooms" at bounding box center [250, 96] width 110 height 10
select select "*"
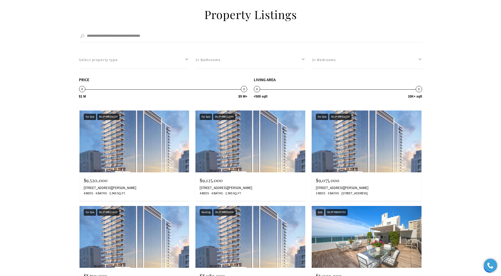
click at [458, 91] on div "**********" at bounding box center [250, 249] width 501 height 538
click at [159, 57] on button "Select property type" at bounding box center [134, 60] width 110 height 18
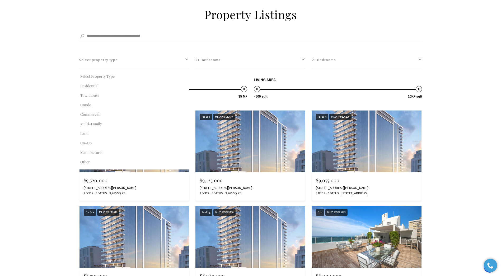
click at [39, 79] on div "**********" at bounding box center [250, 249] width 501 height 538
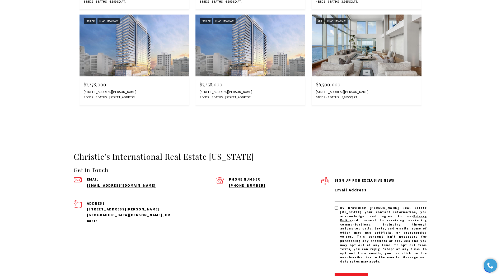
scroll to position [1004, 0]
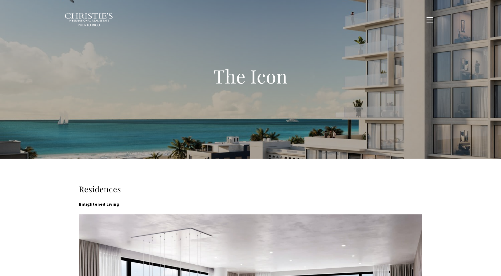
type input "**********"
type input "*********"
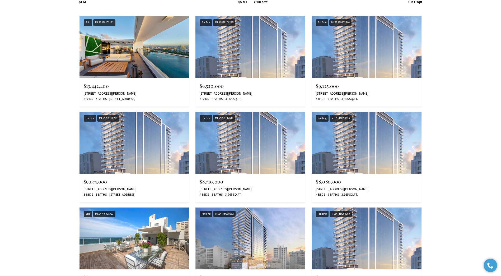
scroll to position [3117, 0]
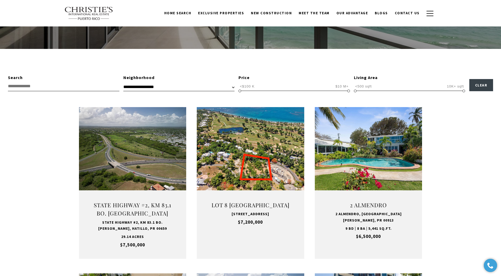
scroll to position [158, 0]
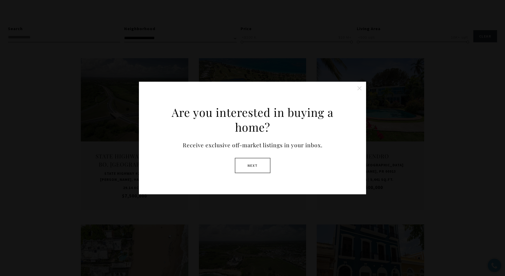
click at [360, 89] on button "Close this option" at bounding box center [359, 88] width 11 height 11
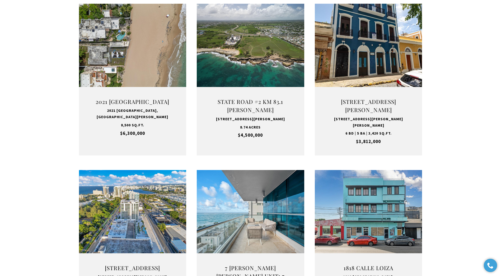
scroll to position [502, 0]
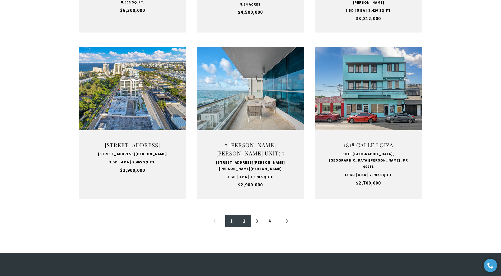
click at [244, 219] on link "2" at bounding box center [244, 220] width 13 height 13
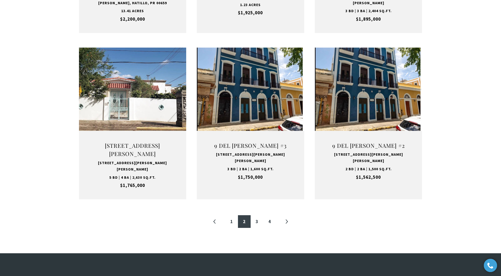
scroll to position [502, 0]
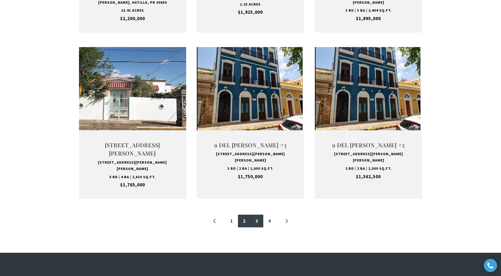
click at [255, 214] on link "3" at bounding box center [257, 220] width 13 height 13
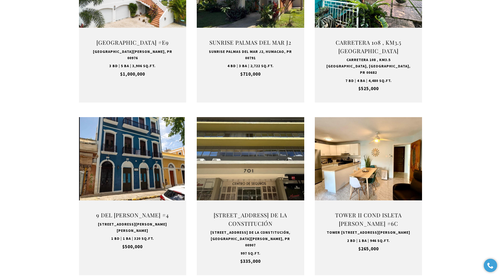
scroll to position [475, 0]
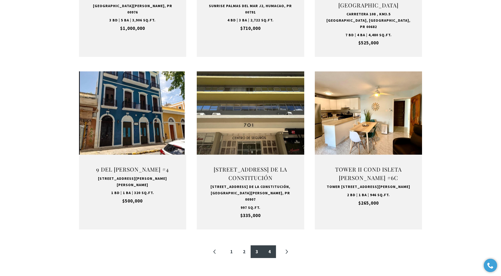
click at [267, 247] on link "4" at bounding box center [269, 251] width 13 height 13
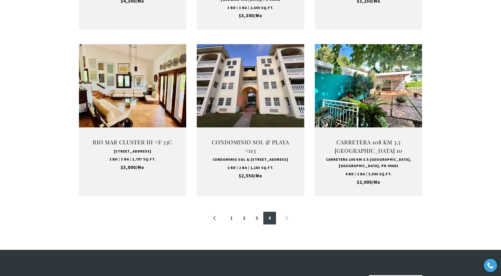
scroll to position [502, 0]
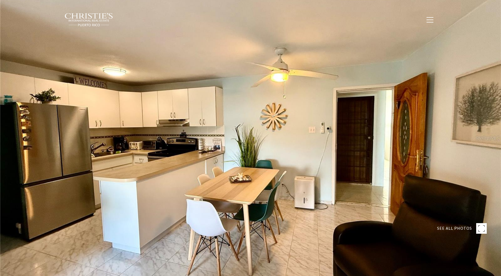
type input "********"
type input "*******"
type input "***"
type input "**********"
type input "**"
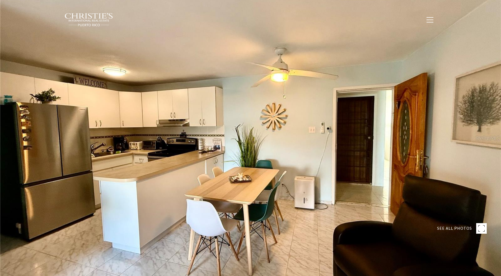
type input "**********"
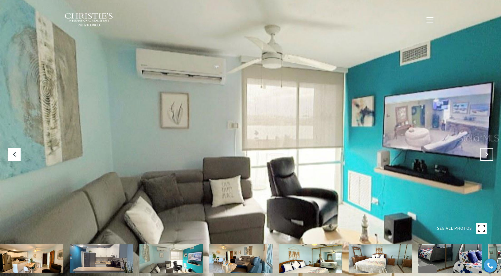
click at [489, 156] on icon "Next Slide" at bounding box center [486, 154] width 5 height 5
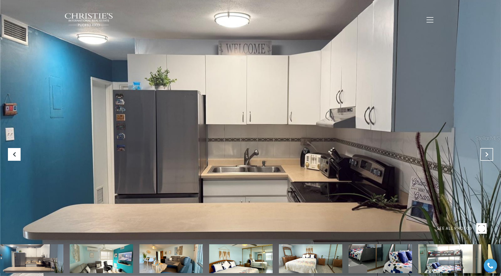
click at [489, 156] on icon "Next Slide" at bounding box center [486, 154] width 5 height 5
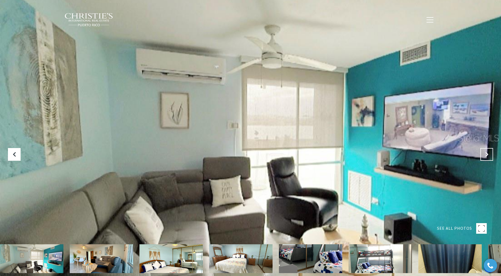
click at [489, 156] on icon "Next Slide" at bounding box center [486, 154] width 5 height 5
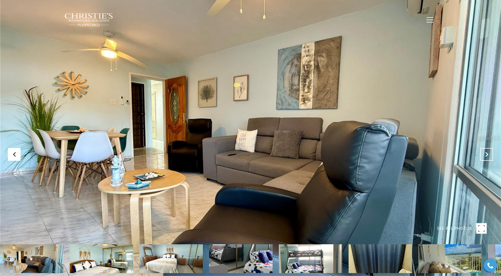
click at [489, 156] on icon "Next Slide" at bounding box center [486, 154] width 5 height 5
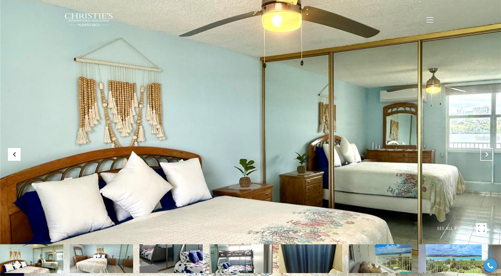
click at [489, 156] on icon "Next Slide" at bounding box center [486, 154] width 5 height 5
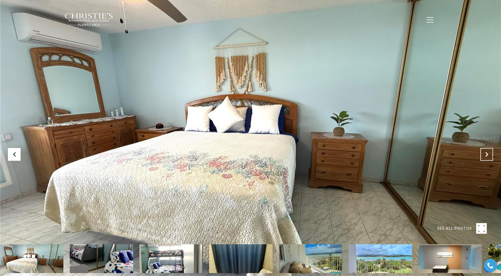
click at [489, 156] on icon "Next Slide" at bounding box center [486, 154] width 5 height 5
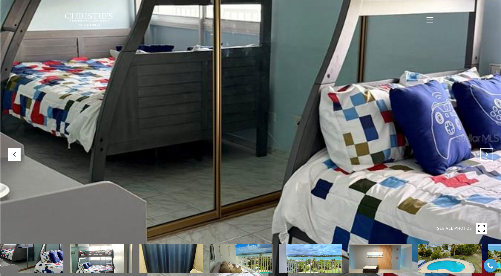
click at [489, 156] on icon "Next Slide" at bounding box center [486, 154] width 5 height 5
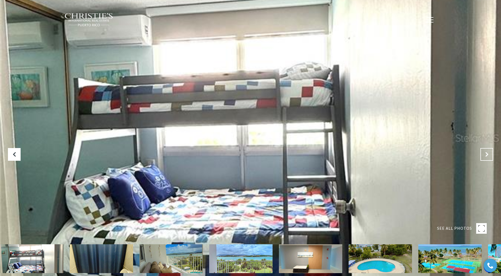
click at [489, 156] on icon "Next Slide" at bounding box center [486, 154] width 5 height 5
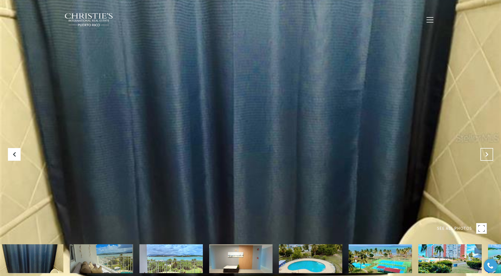
click at [489, 156] on icon "Next Slide" at bounding box center [486, 154] width 5 height 5
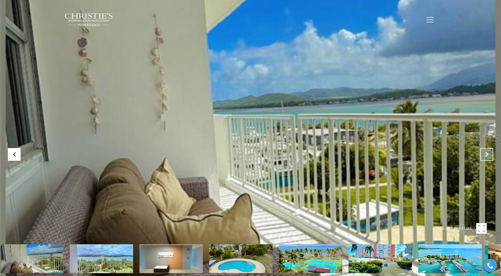
click at [489, 156] on icon "Next Slide" at bounding box center [486, 154] width 5 height 5
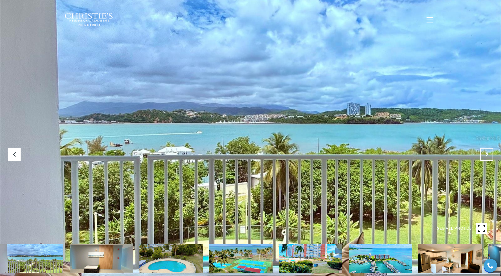
click at [489, 156] on icon "Next Slide" at bounding box center [486, 154] width 5 height 5
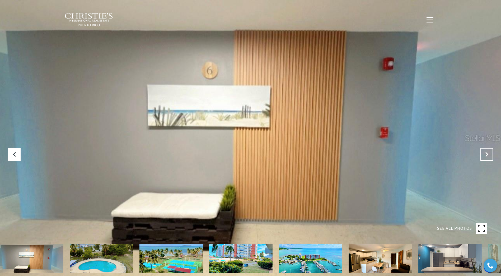
click at [489, 156] on icon "Next Slide" at bounding box center [486, 154] width 5 height 5
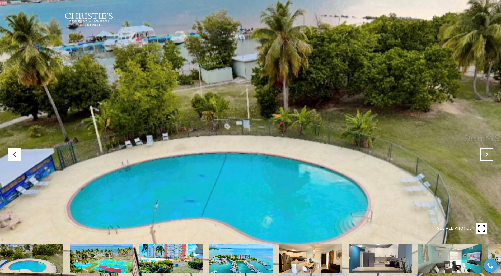
click at [489, 156] on icon "Next Slide" at bounding box center [486, 154] width 5 height 5
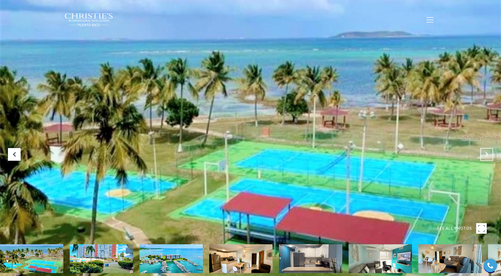
click at [489, 156] on icon "Next Slide" at bounding box center [486, 154] width 5 height 5
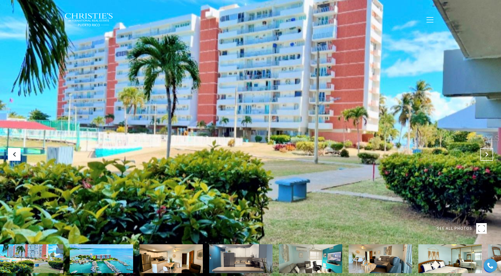
click at [489, 156] on icon "Next Slide" at bounding box center [486, 154] width 5 height 5
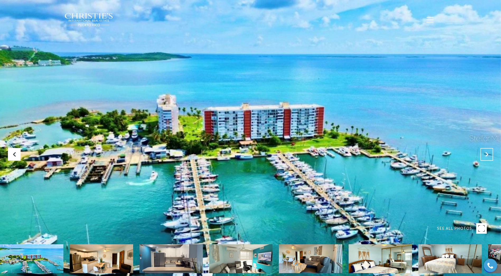
click at [489, 156] on icon "Next Slide" at bounding box center [486, 154] width 5 height 5
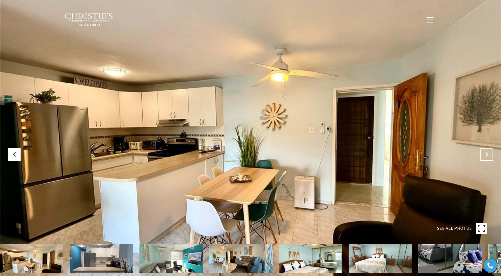
click at [489, 156] on icon "Next Slide" at bounding box center [486, 154] width 5 height 5
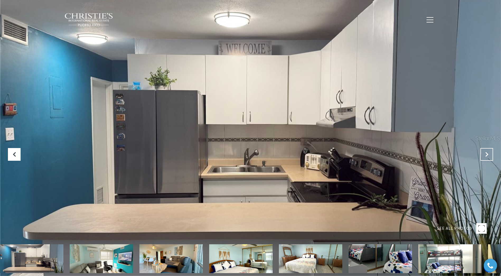
click at [489, 156] on icon "Next Slide" at bounding box center [486, 154] width 5 height 5
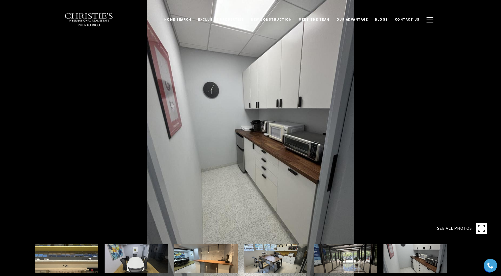
click at [68, 262] on img at bounding box center [66, 258] width 63 height 29
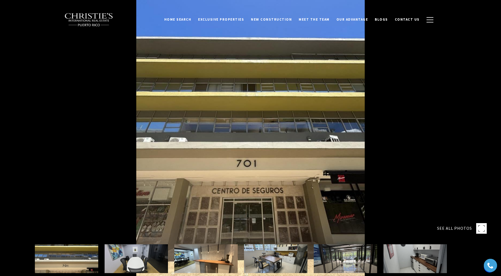
click at [137, 263] on img at bounding box center [136, 258] width 63 height 29
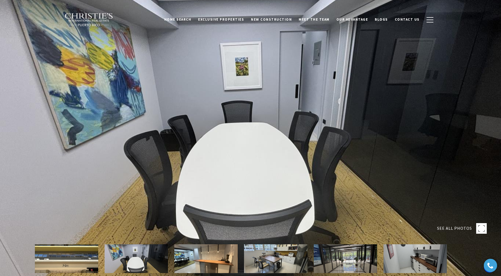
click at [208, 258] on img at bounding box center [205, 258] width 63 height 29
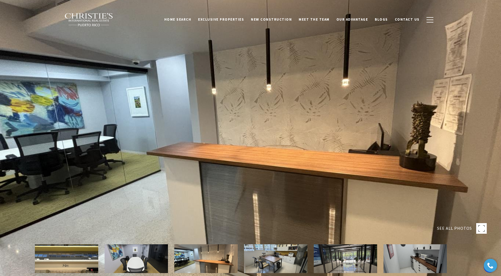
click at [275, 259] on img at bounding box center [275, 258] width 63 height 29
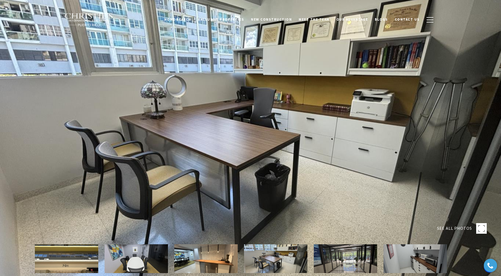
click at [349, 259] on img at bounding box center [345, 258] width 63 height 29
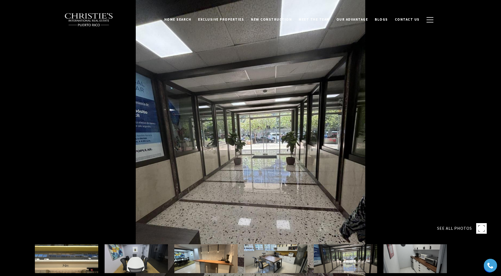
click at [424, 258] on img at bounding box center [415, 258] width 63 height 29
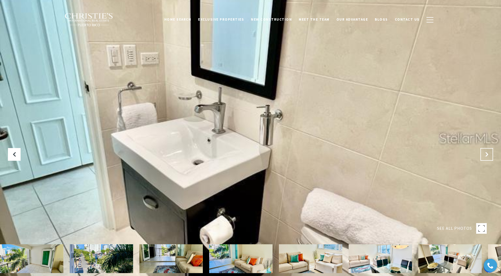
click at [486, 152] on icon "Next Slide" at bounding box center [486, 154] width 5 height 5
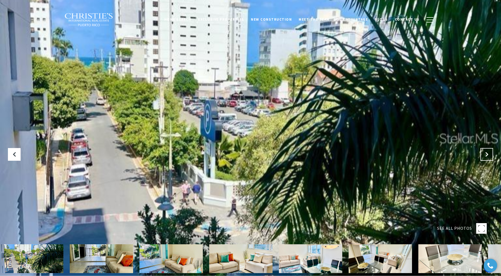
click at [486, 152] on icon "Next Slide" at bounding box center [486, 154] width 5 height 5
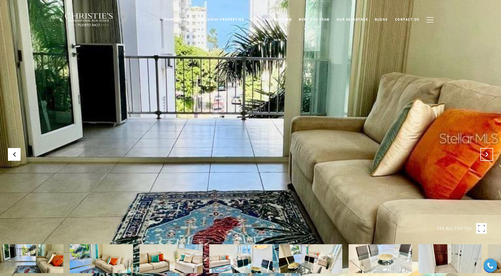
click at [486, 152] on icon "Next Slide" at bounding box center [486, 154] width 5 height 5
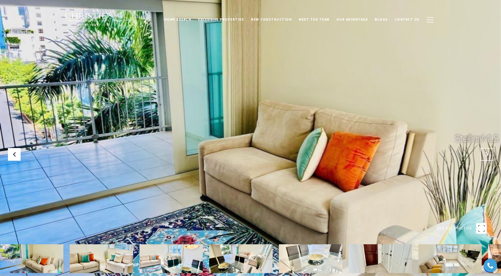
click at [486, 152] on icon "Next Slide" at bounding box center [486, 154] width 5 height 5
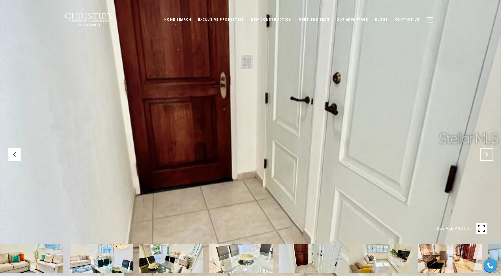
click at [484, 156] on button "Next Slide" at bounding box center [486, 154] width 13 height 13
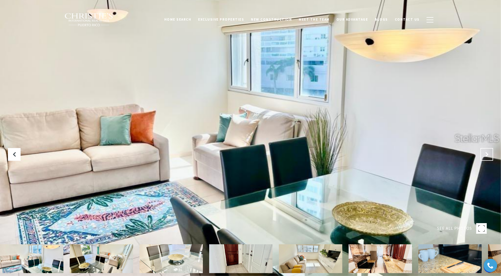
click at [484, 156] on button "Next Slide" at bounding box center [486, 154] width 13 height 13
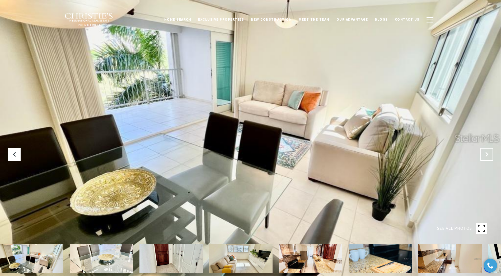
click at [484, 156] on button "Next Slide" at bounding box center [486, 154] width 13 height 13
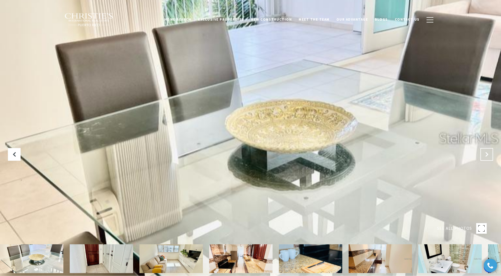
click at [484, 156] on button "Next Slide" at bounding box center [486, 154] width 13 height 13
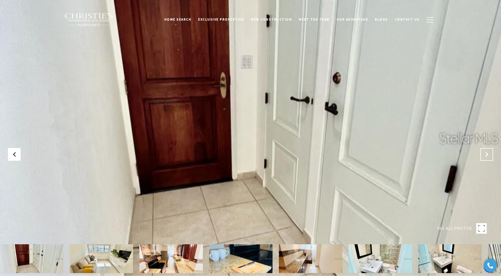
click at [484, 156] on button "Next Slide" at bounding box center [486, 154] width 13 height 13
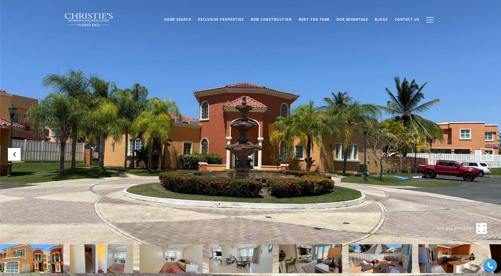
click at [487, 154] on icon "Next Slide" at bounding box center [486, 154] width 5 height 5
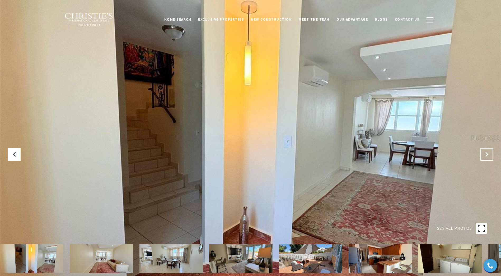
click at [487, 154] on icon "Next Slide" at bounding box center [486, 154] width 5 height 5
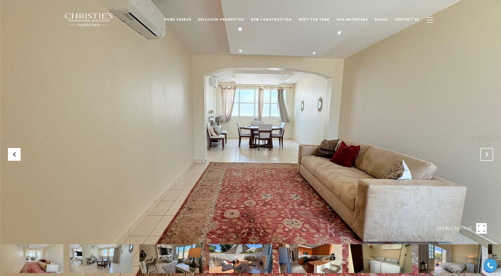
click at [487, 154] on icon "Next Slide" at bounding box center [486, 154] width 5 height 5
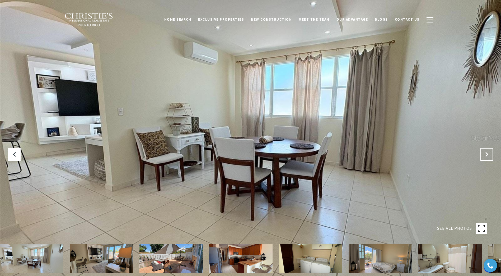
click at [487, 154] on icon "Next Slide" at bounding box center [486, 154] width 5 height 5
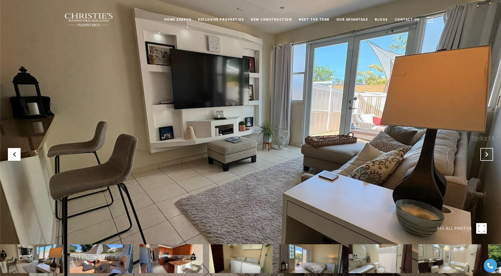
click at [487, 154] on icon "Next Slide" at bounding box center [486, 154] width 5 height 5
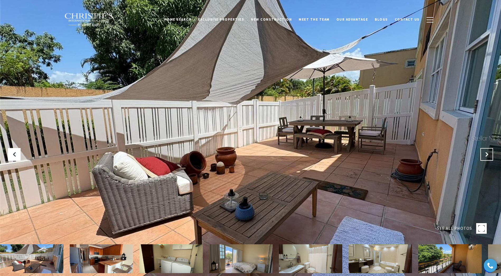
click at [487, 154] on icon "Next Slide" at bounding box center [486, 154] width 5 height 5
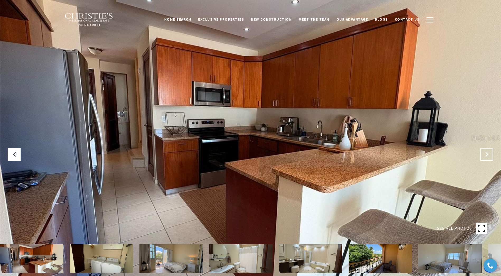
click at [487, 154] on icon "Next Slide" at bounding box center [486, 154] width 5 height 5
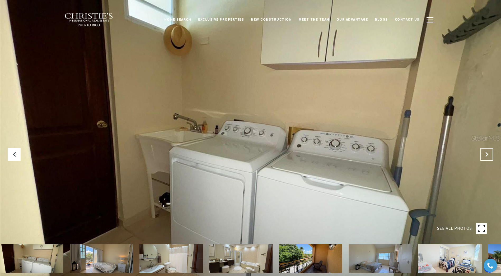
click at [487, 154] on icon "Next Slide" at bounding box center [486, 154] width 5 height 5
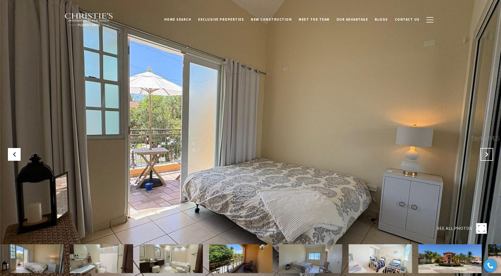
click at [487, 154] on icon "Next Slide" at bounding box center [486, 154] width 5 height 5
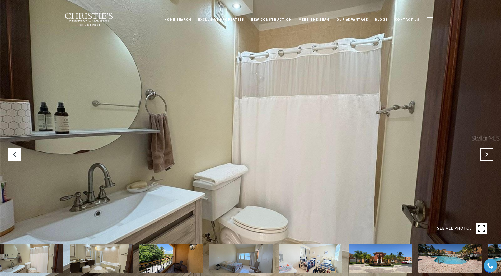
click at [487, 154] on icon "Next Slide" at bounding box center [486, 154] width 5 height 5
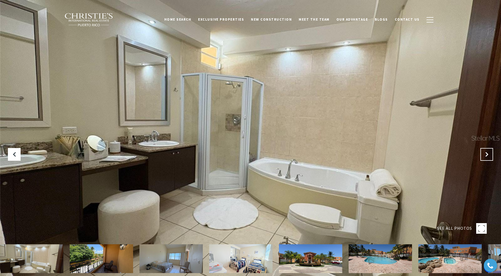
click at [487, 154] on icon "Next Slide" at bounding box center [486, 154] width 5 height 5
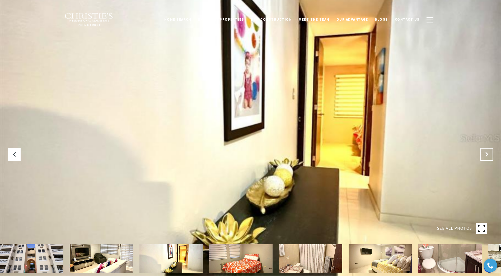
click at [489, 156] on icon "Next Slide" at bounding box center [486, 154] width 5 height 5
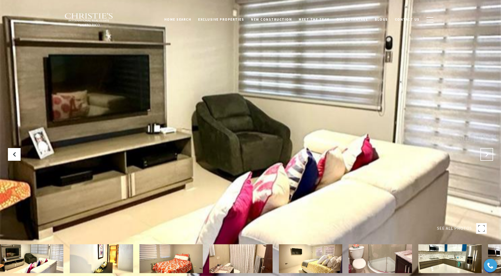
click at [489, 156] on icon "Next Slide" at bounding box center [486, 154] width 5 height 5
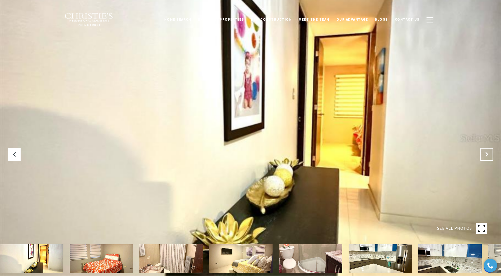
click at [489, 156] on icon "Next Slide" at bounding box center [486, 154] width 5 height 5
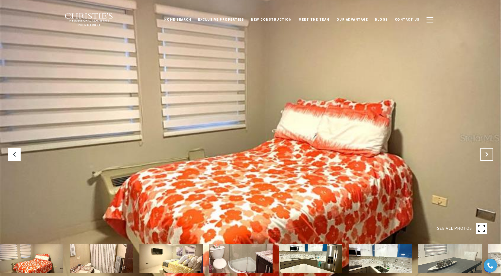
click at [489, 156] on icon "Next Slide" at bounding box center [486, 154] width 5 height 5
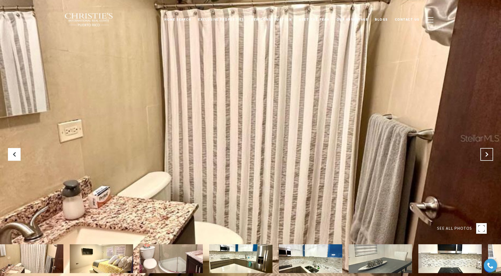
click at [489, 156] on icon "Next Slide" at bounding box center [486, 154] width 5 height 5
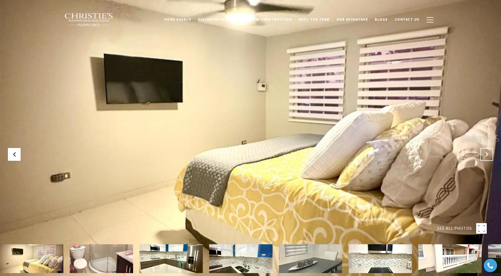
click at [489, 156] on icon "Next Slide" at bounding box center [486, 154] width 5 height 5
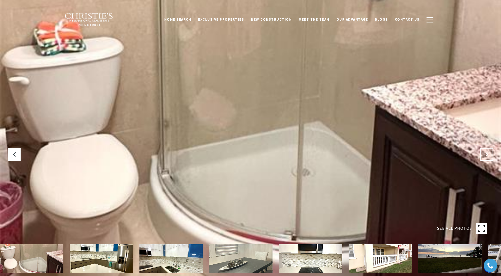
click at [489, 156] on icon "Next Slide" at bounding box center [486, 154] width 5 height 5
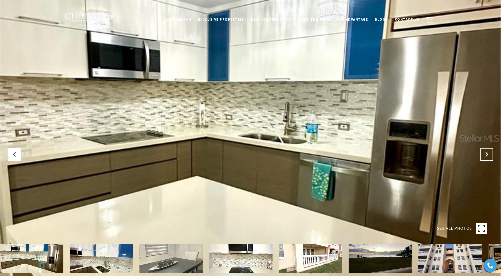
click at [489, 156] on icon "Next Slide" at bounding box center [486, 154] width 5 height 5
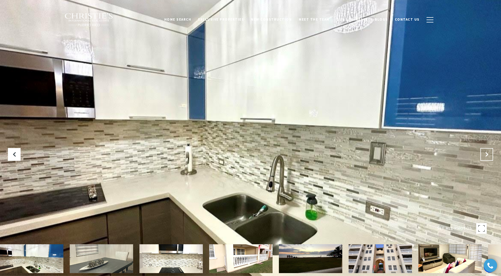
click at [489, 156] on icon "Next Slide" at bounding box center [486, 154] width 5 height 5
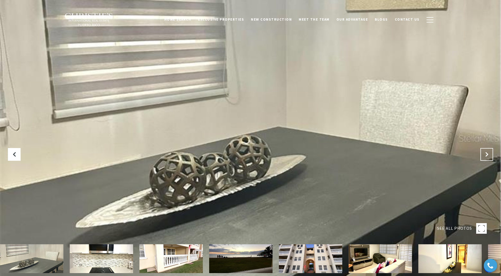
click at [489, 156] on icon "Next Slide" at bounding box center [486, 154] width 5 height 5
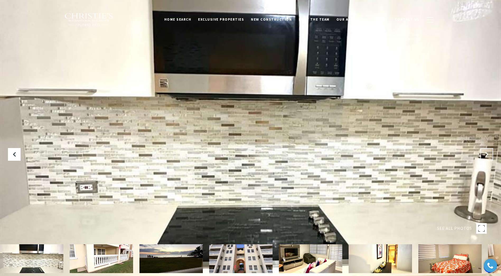
click at [489, 156] on icon "Next Slide" at bounding box center [486, 154] width 5 height 5
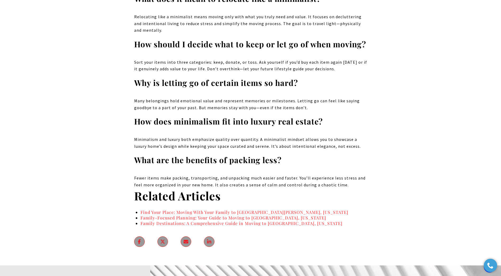
scroll to position [1479, 0]
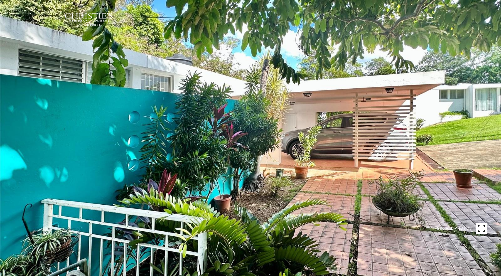
type input "********"
type input "***"
type input "**********"
type input "**"
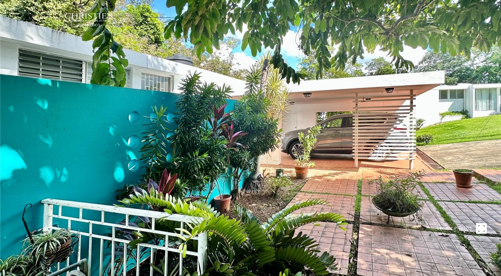
type input "********"
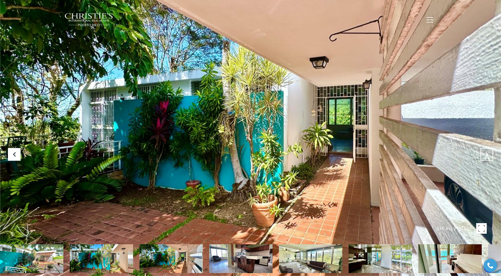
click at [486, 154] on icon "Next Slide" at bounding box center [486, 154] width 5 height 5
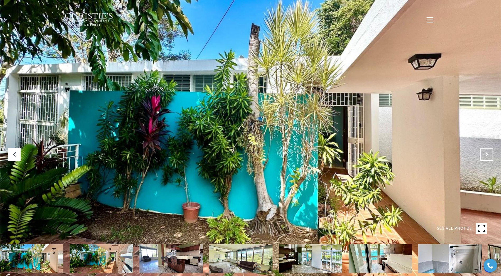
click at [486, 154] on icon "Next Slide" at bounding box center [486, 154] width 5 height 5
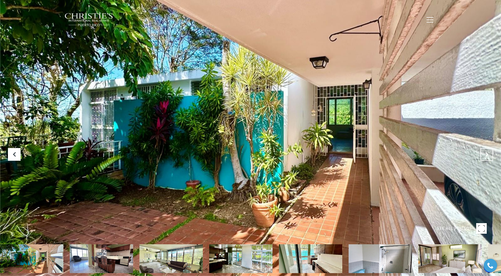
click at [486, 154] on icon "Next Slide" at bounding box center [486, 154] width 5 height 5
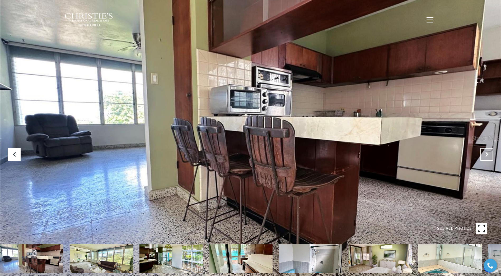
click at [486, 154] on icon "Next Slide" at bounding box center [486, 154] width 5 height 5
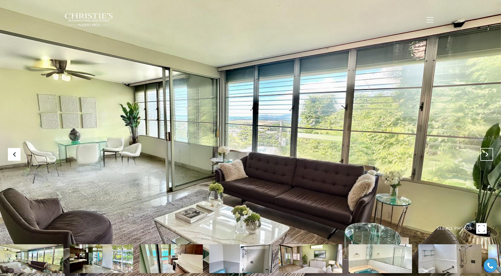
click at [486, 154] on icon "Next Slide" at bounding box center [486, 154] width 5 height 5
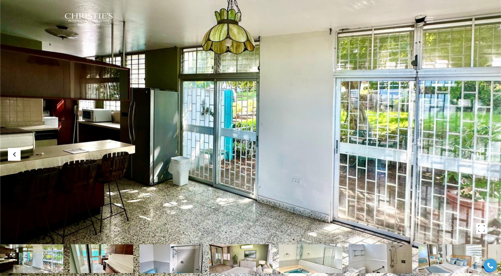
click at [486, 154] on icon "Next Slide" at bounding box center [486, 154] width 5 height 5
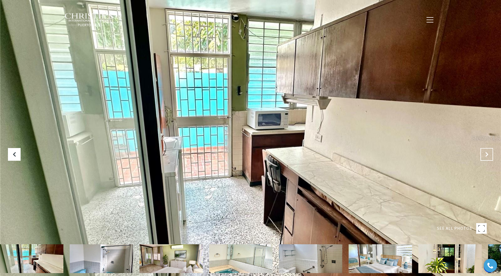
click at [486, 154] on icon "Next Slide" at bounding box center [486, 154] width 5 height 5
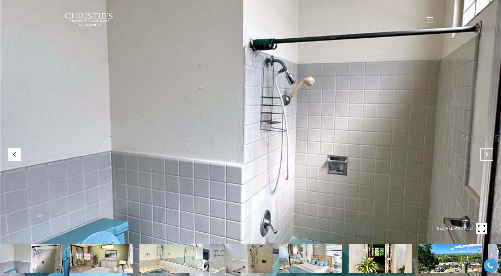
click at [486, 154] on icon "Next Slide" at bounding box center [486, 154] width 5 height 5
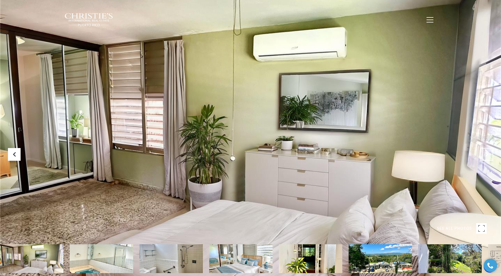
click at [486, 154] on icon "Next Slide" at bounding box center [486, 154] width 5 height 5
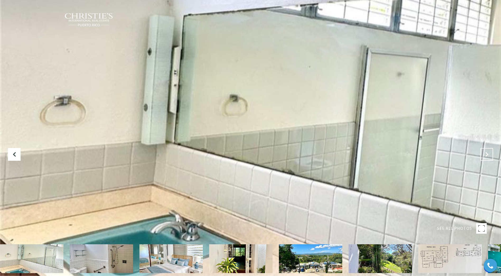
click at [486, 154] on icon "Next Slide" at bounding box center [486, 154] width 5 height 5
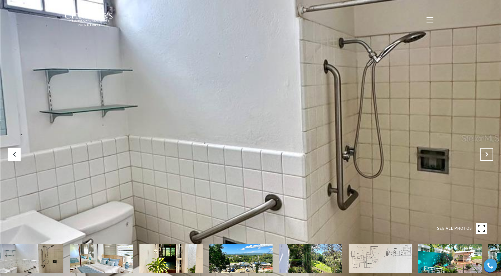
click at [486, 154] on icon "Next Slide" at bounding box center [486, 154] width 5 height 5
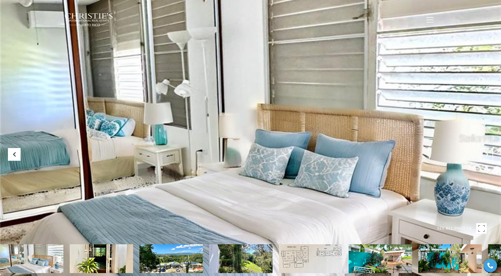
click at [486, 154] on icon "Next Slide" at bounding box center [486, 154] width 5 height 5
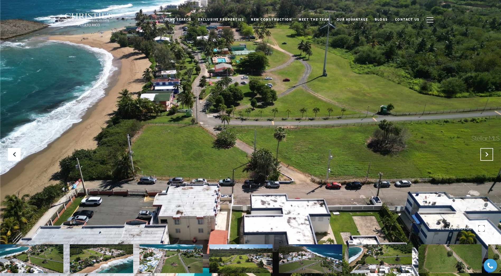
click at [487, 155] on icon "Next Slide" at bounding box center [486, 154] width 5 height 5
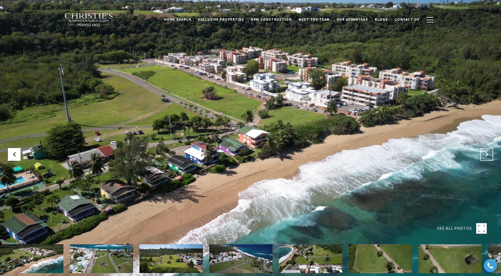
click at [487, 155] on icon "Next Slide" at bounding box center [486, 154] width 5 height 5
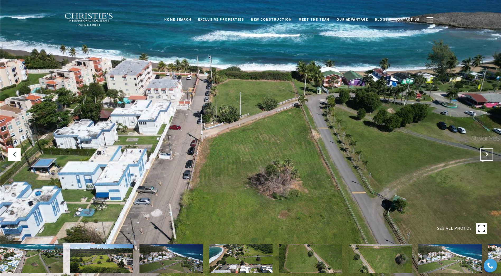
click at [487, 155] on icon "Next Slide" at bounding box center [486, 154] width 5 height 5
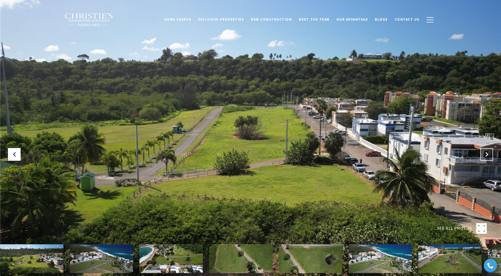
click at [487, 155] on icon "Next Slide" at bounding box center [486, 154] width 5 height 5
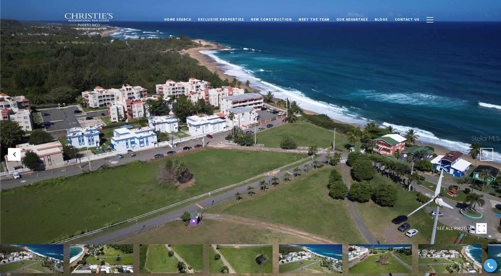
click at [487, 155] on icon "Next Slide" at bounding box center [486, 154] width 5 height 5
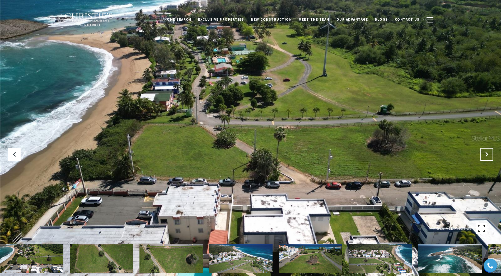
click at [487, 155] on icon "Next Slide" at bounding box center [486, 154] width 5 height 5
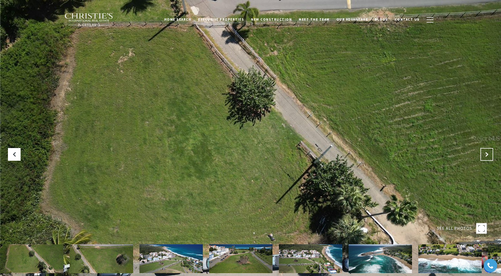
click at [487, 155] on icon "Next Slide" at bounding box center [486, 154] width 5 height 5
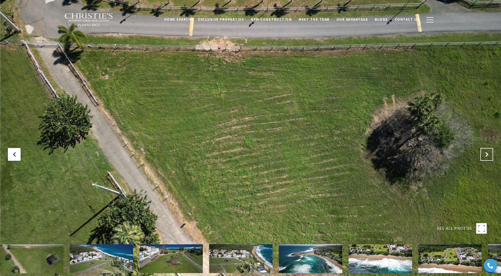
click at [487, 155] on icon "Next Slide" at bounding box center [486, 154] width 5 height 5
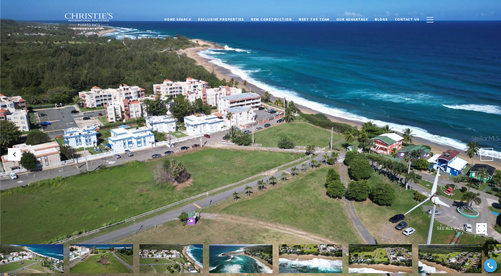
click at [487, 155] on icon "Next Slide" at bounding box center [486, 154] width 5 height 5
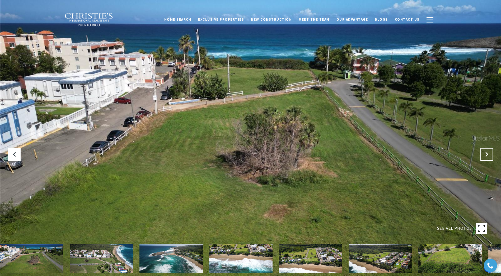
click at [487, 155] on icon "Next Slide" at bounding box center [486, 154] width 5 height 5
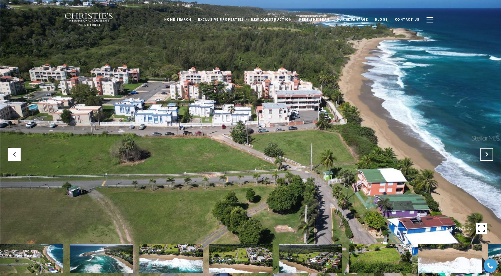
click at [487, 155] on icon "Next Slide" at bounding box center [486, 154] width 5 height 5
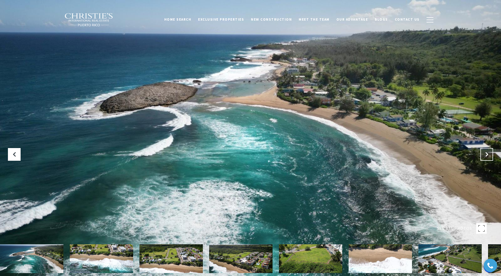
click at [487, 155] on icon "Next Slide" at bounding box center [486, 154] width 5 height 5
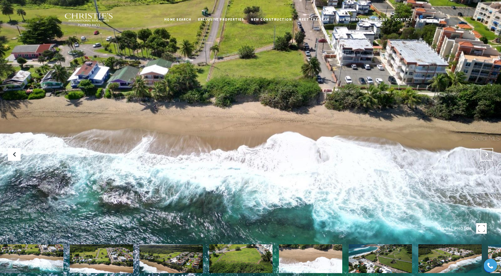
click at [487, 155] on icon "Next Slide" at bounding box center [486, 154] width 5 height 5
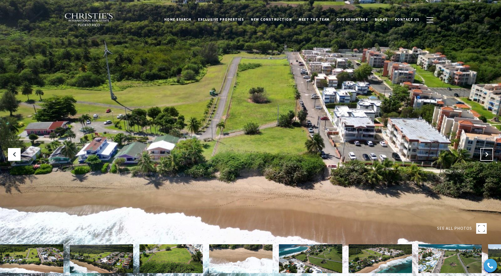
click at [487, 155] on icon "Next Slide" at bounding box center [486, 154] width 5 height 5
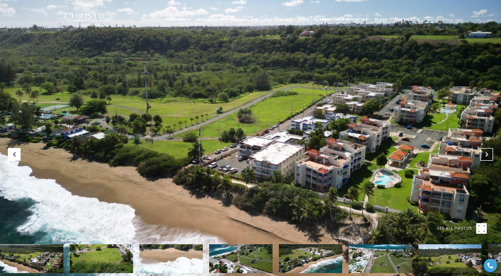
click at [487, 155] on icon "Next Slide" at bounding box center [486, 154] width 5 height 5
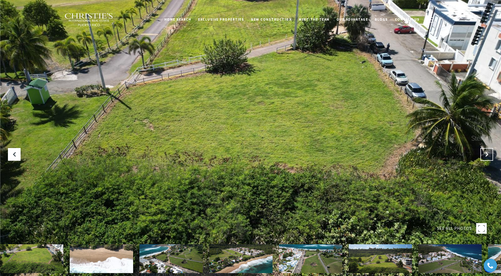
click at [487, 155] on icon "Next Slide" at bounding box center [486, 154] width 5 height 5
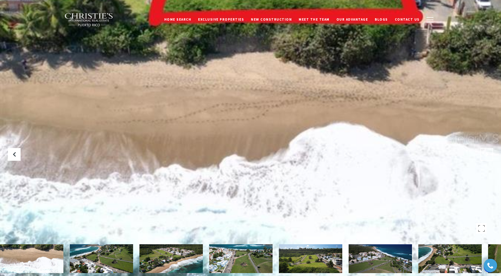
click at [487, 155] on icon "Next Slide" at bounding box center [486, 154] width 5 height 5
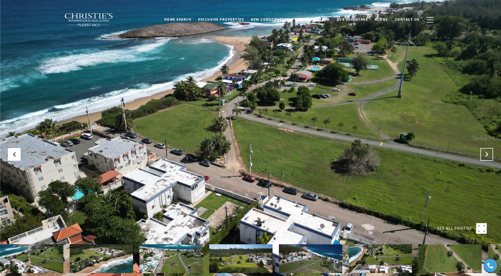
click at [487, 155] on icon "Next Slide" at bounding box center [486, 154] width 5 height 5
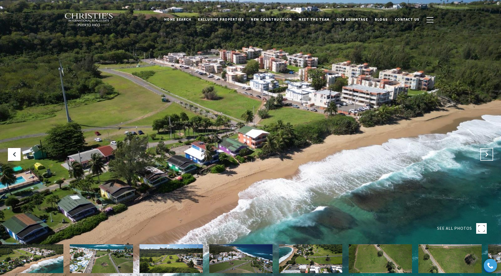
click at [487, 155] on icon "Next Slide" at bounding box center [486, 154] width 5 height 5
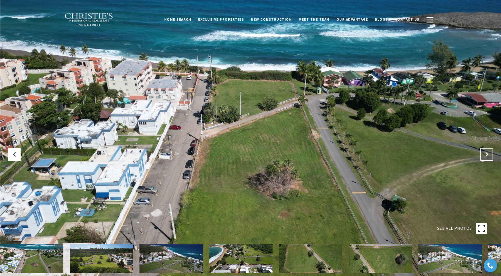
click at [487, 155] on icon "Next Slide" at bounding box center [486, 154] width 5 height 5
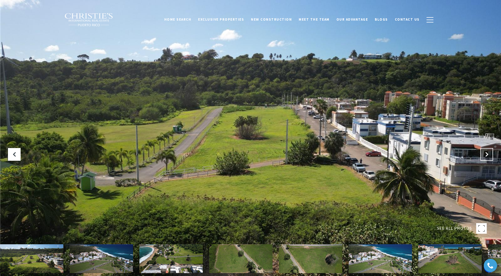
click at [487, 155] on icon "Next Slide" at bounding box center [486, 154] width 5 height 5
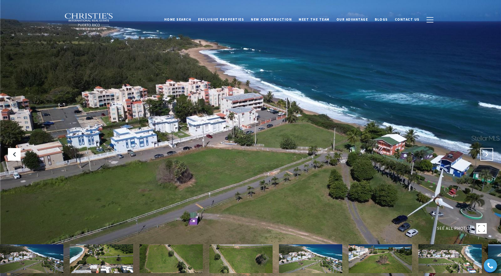
click at [487, 155] on icon "Next Slide" at bounding box center [486, 154] width 5 height 5
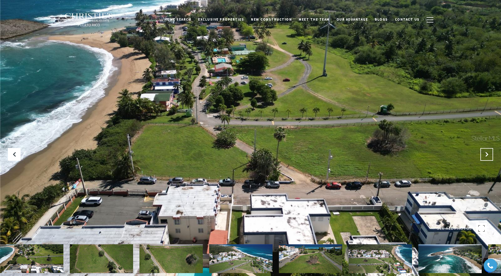
click at [487, 155] on icon "Next Slide" at bounding box center [486, 154] width 5 height 5
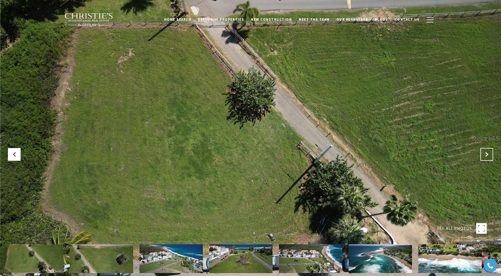
click at [487, 155] on icon "Next Slide" at bounding box center [486, 154] width 5 height 5
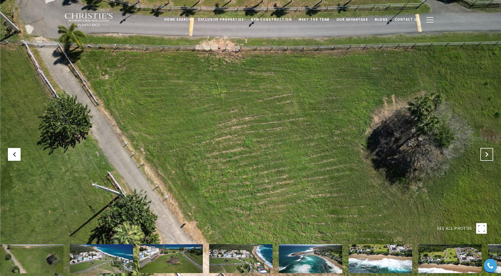
click at [487, 155] on icon "Next Slide" at bounding box center [486, 154] width 5 height 5
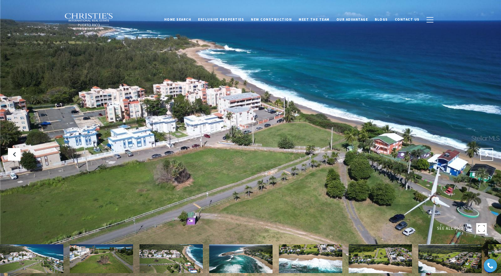
click at [487, 155] on icon "Next Slide" at bounding box center [486, 154] width 5 height 5
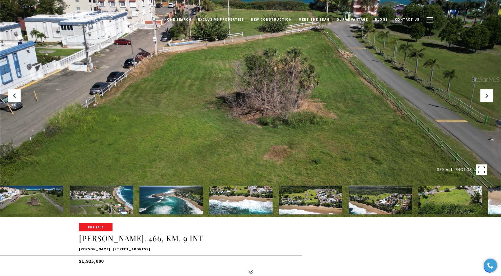
scroll to position [158, 0]
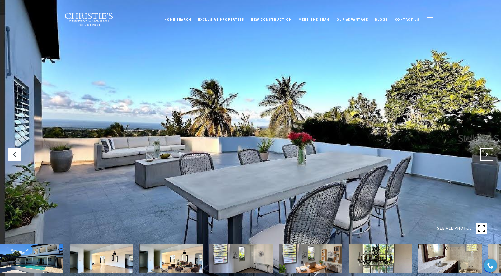
click at [488, 155] on icon "Next Slide" at bounding box center [486, 154] width 5 height 5
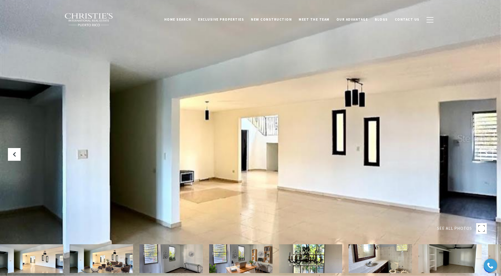
click at [488, 155] on icon "Next Slide" at bounding box center [486, 154] width 5 height 5
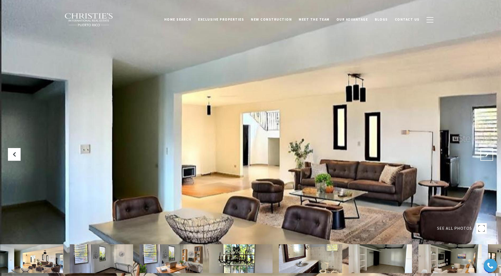
click at [488, 155] on icon "Next Slide" at bounding box center [486, 154] width 5 height 5
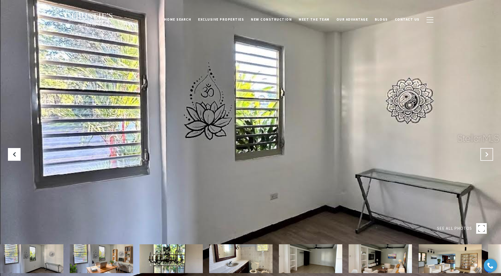
click at [488, 155] on icon "Next Slide" at bounding box center [486, 154] width 5 height 5
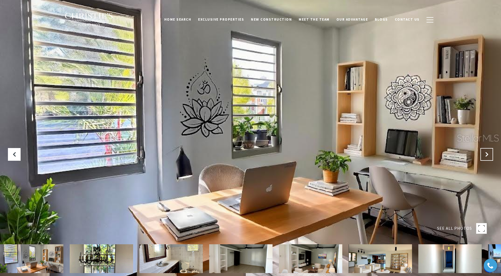
click at [488, 155] on icon "Next Slide" at bounding box center [486, 154] width 5 height 5
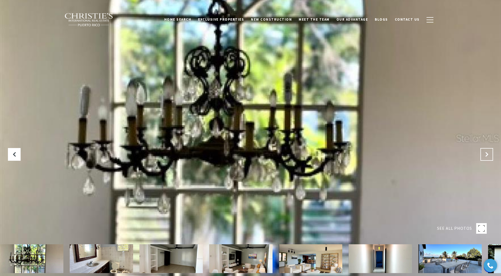
click at [488, 155] on icon "Next Slide" at bounding box center [486, 154] width 5 height 5
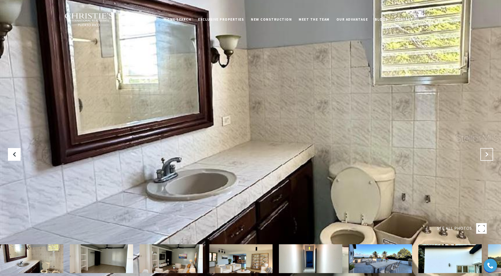
click at [488, 155] on icon "Next Slide" at bounding box center [486, 154] width 5 height 5
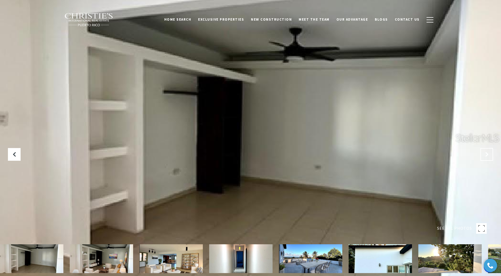
click at [488, 155] on icon "Next Slide" at bounding box center [486, 154] width 5 height 5
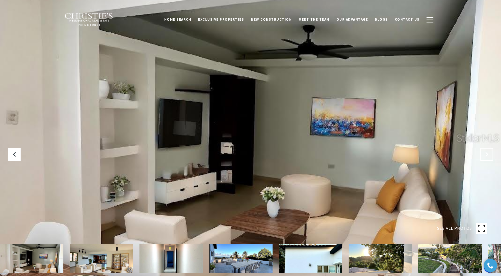
click at [488, 155] on icon "Next Slide" at bounding box center [486, 154] width 5 height 5
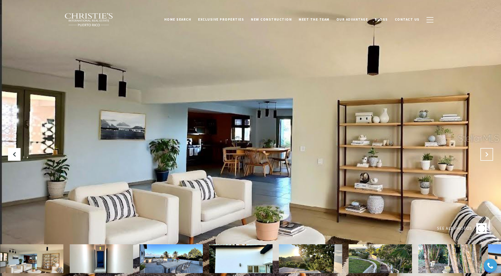
click at [488, 155] on icon "Next Slide" at bounding box center [486, 154] width 5 height 5
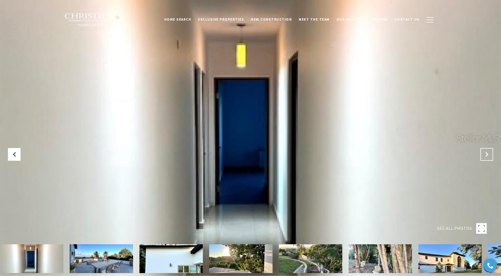
click at [488, 155] on icon "Next Slide" at bounding box center [486, 154] width 5 height 5
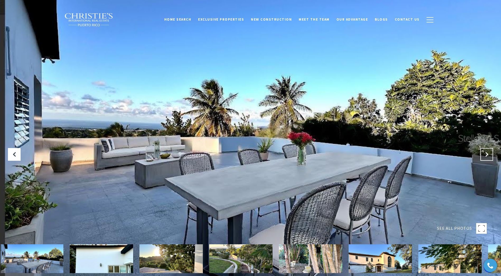
click at [488, 155] on icon "Next Slide" at bounding box center [486, 154] width 5 height 5
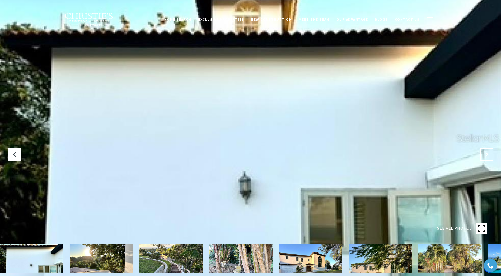
click at [488, 155] on icon "Next Slide" at bounding box center [486, 154] width 5 height 5
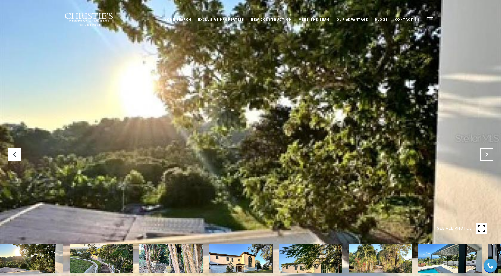
click at [488, 155] on icon "Next Slide" at bounding box center [486, 154] width 5 height 5
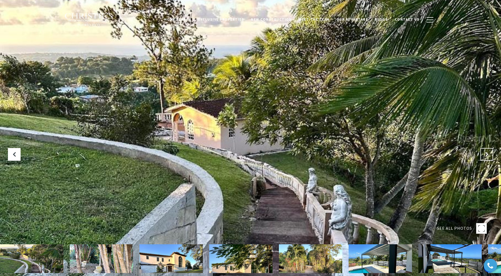
click at [488, 155] on icon "Next Slide" at bounding box center [486, 154] width 5 height 5
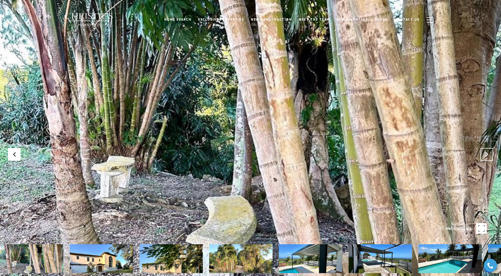
click at [488, 155] on icon "Next Slide" at bounding box center [486, 154] width 5 height 5
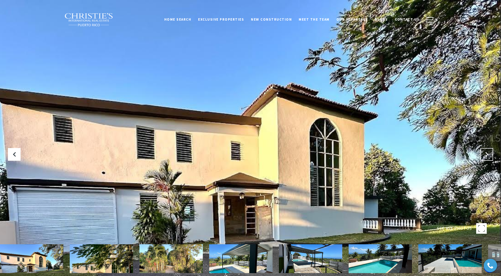
click at [488, 155] on icon "Next Slide" at bounding box center [486, 154] width 5 height 5
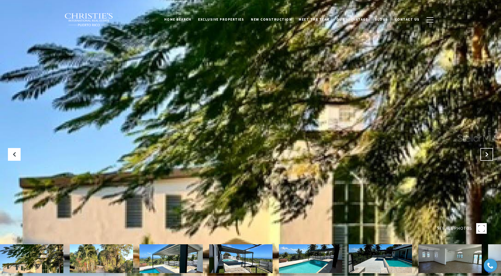
click at [488, 155] on icon "Next Slide" at bounding box center [486, 154] width 5 height 5
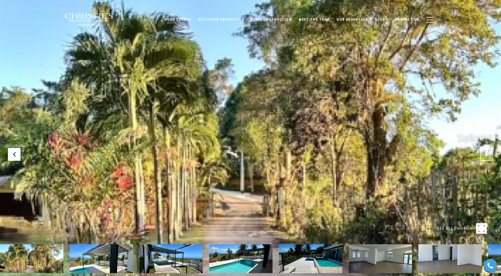
click at [488, 155] on icon "Next Slide" at bounding box center [486, 154] width 5 height 5
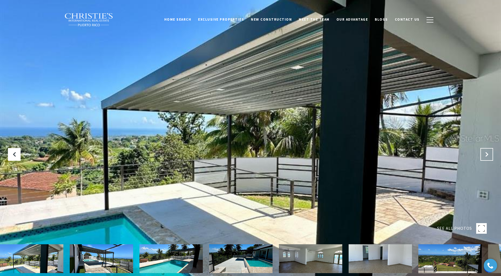
click at [488, 155] on icon "Next Slide" at bounding box center [486, 154] width 5 height 5
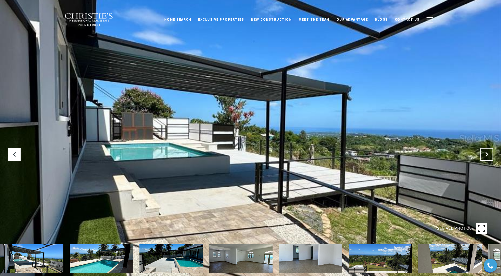
click at [488, 155] on icon "Next Slide" at bounding box center [486, 154] width 5 height 5
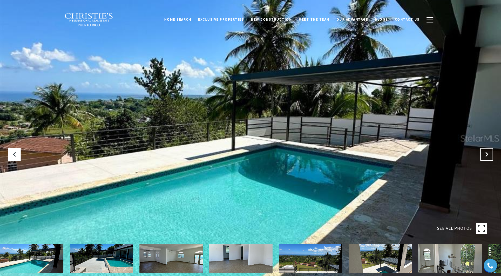
click at [488, 155] on icon "Next Slide" at bounding box center [486, 154] width 5 height 5
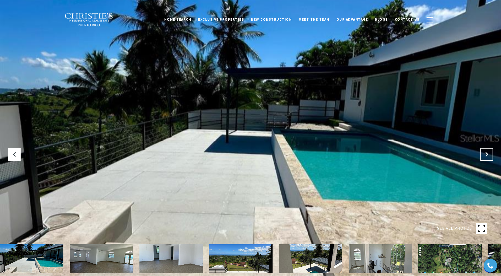
click at [488, 155] on icon "Next Slide" at bounding box center [486, 154] width 5 height 5
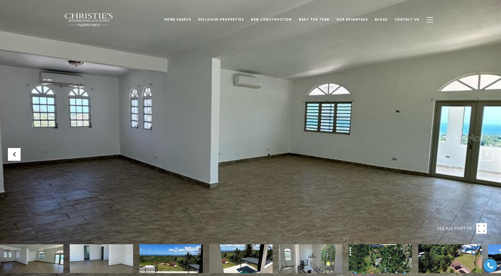
click at [488, 155] on icon "Next Slide" at bounding box center [486, 154] width 5 height 5
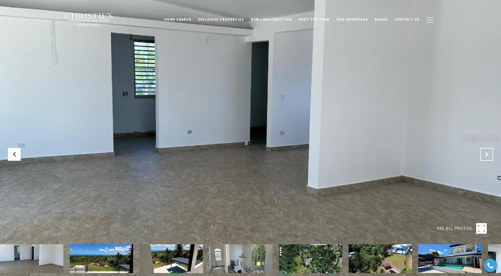
click at [488, 155] on icon "Next Slide" at bounding box center [486, 154] width 5 height 5
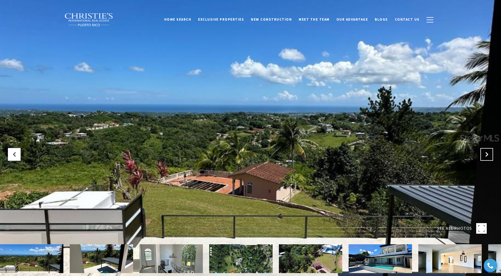
click at [488, 155] on icon "Next Slide" at bounding box center [486, 154] width 5 height 5
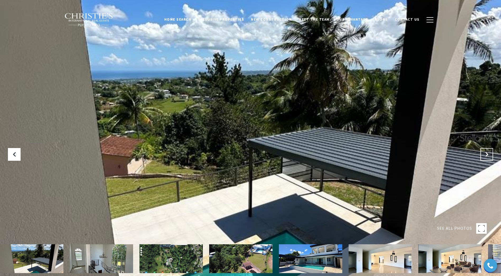
click at [488, 155] on icon "Next Slide" at bounding box center [486, 154] width 5 height 5
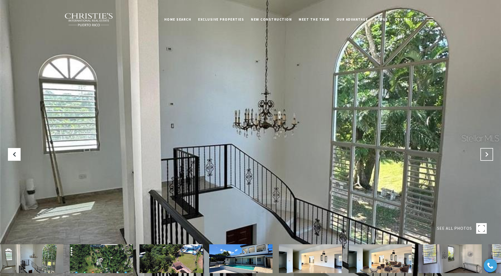
click at [488, 155] on icon "Next Slide" at bounding box center [486, 154] width 5 height 5
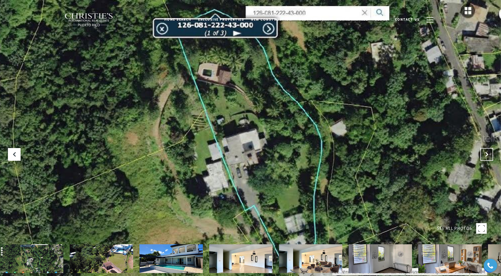
click at [488, 155] on icon "Next Slide" at bounding box center [486, 154] width 5 height 5
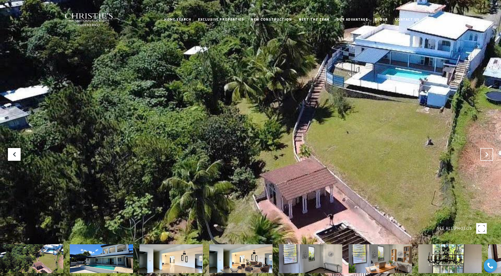
click at [488, 155] on icon "Next Slide" at bounding box center [486, 154] width 5 height 5
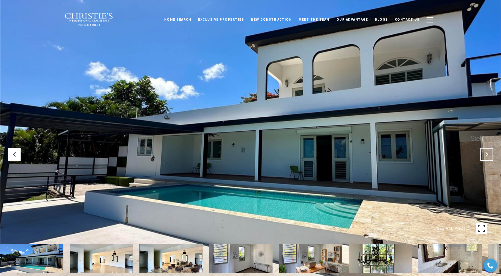
click at [488, 155] on icon "Next Slide" at bounding box center [486, 154] width 5 height 5
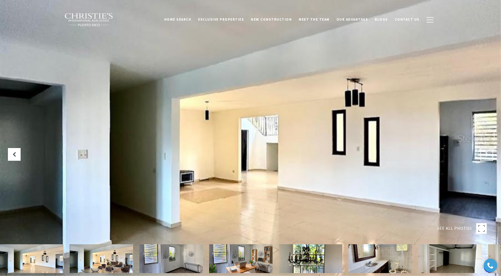
click at [488, 155] on icon "Next Slide" at bounding box center [486, 154] width 5 height 5
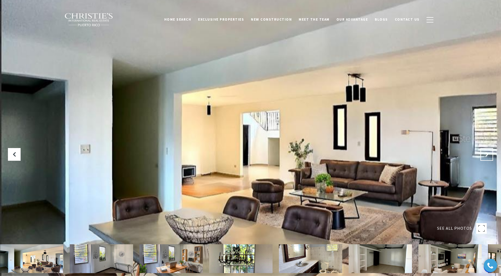
click at [488, 155] on icon "Next Slide" at bounding box center [486, 154] width 5 height 5
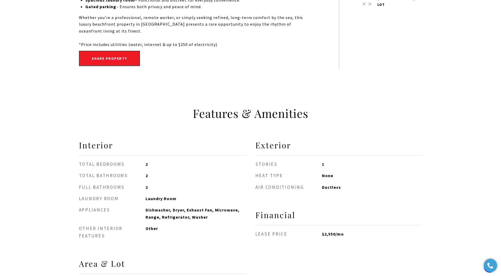
scroll to position [528, 0]
